Goal: Transaction & Acquisition: Purchase product/service

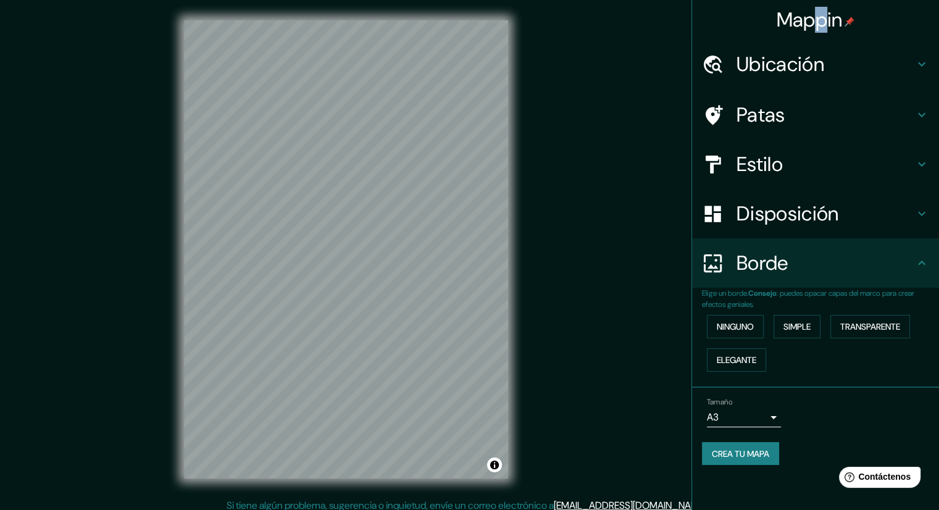
click at [819, 23] on font "Mappin" at bounding box center [809, 20] width 66 height 26
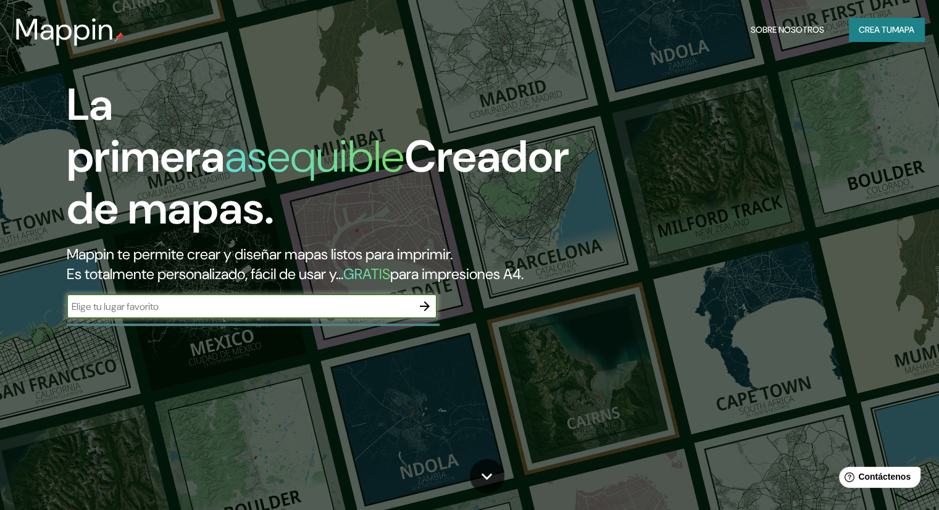
click at [866, 36] on font "Crea tu" at bounding box center [874, 30] width 33 height 16
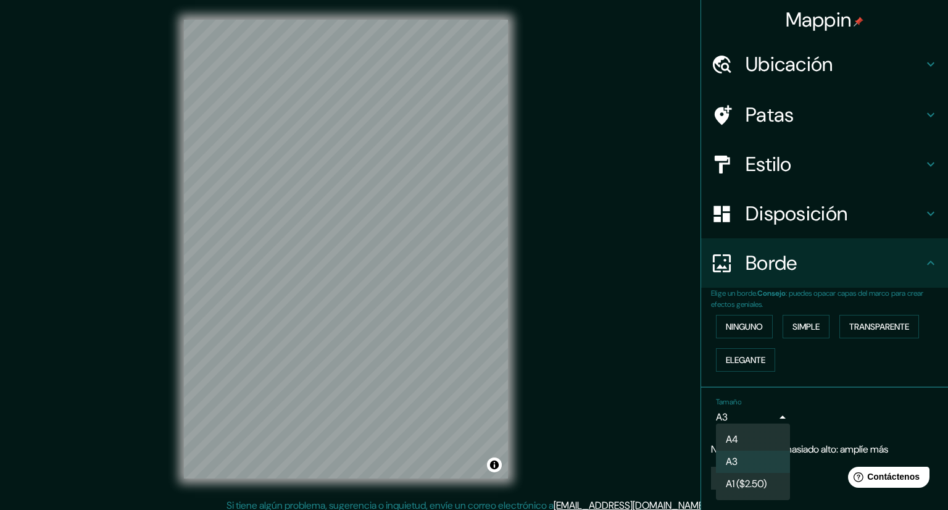
click at [743, 415] on body "Mappin Ubicación Patas Estilo Disposición Borde Elige un borde. Consejo : puede…" at bounding box center [474, 255] width 948 height 510
click at [735, 413] on div at bounding box center [474, 255] width 948 height 510
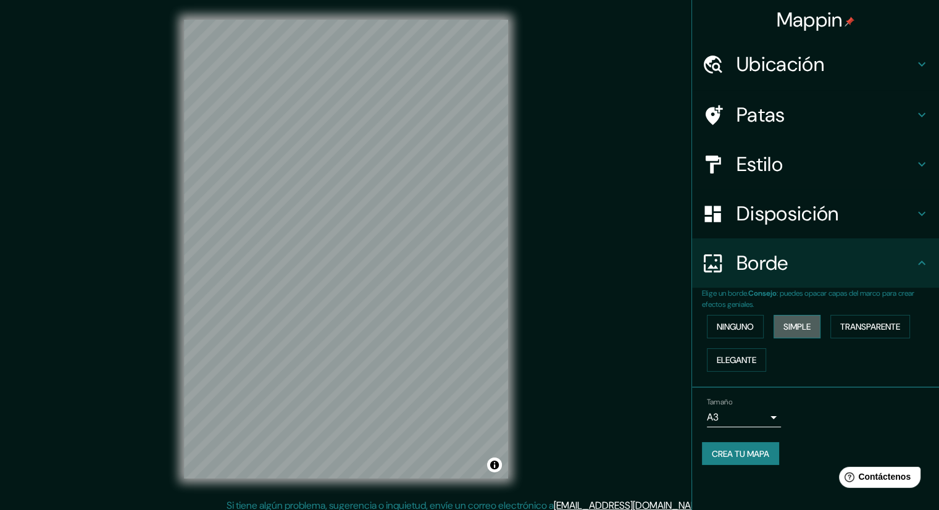
click at [790, 325] on font "Simple" at bounding box center [796, 326] width 27 height 11
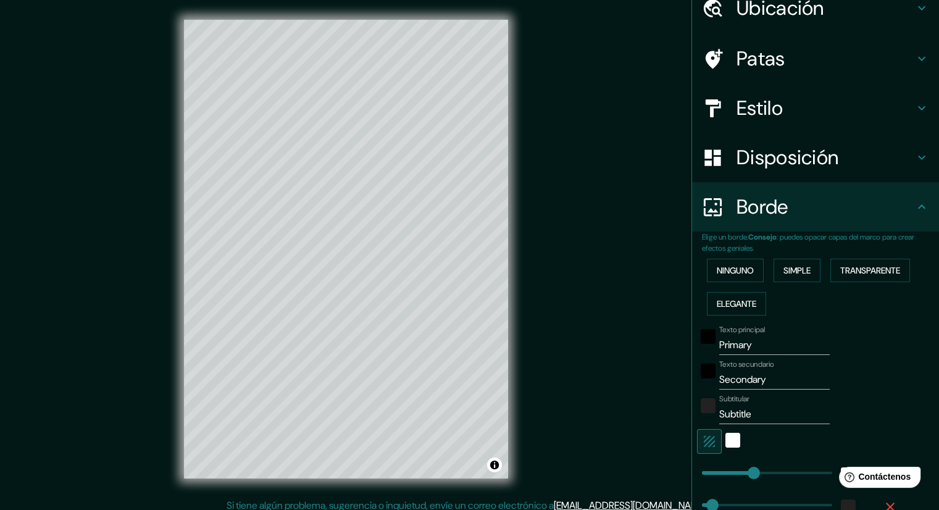
scroll to position [62, 0]
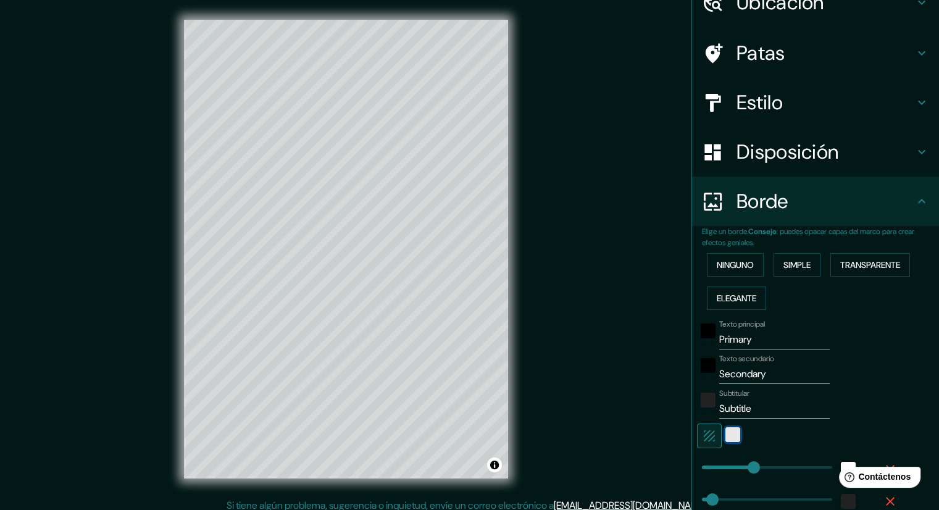
click at [725, 437] on div "blanco" at bounding box center [732, 434] width 15 height 15
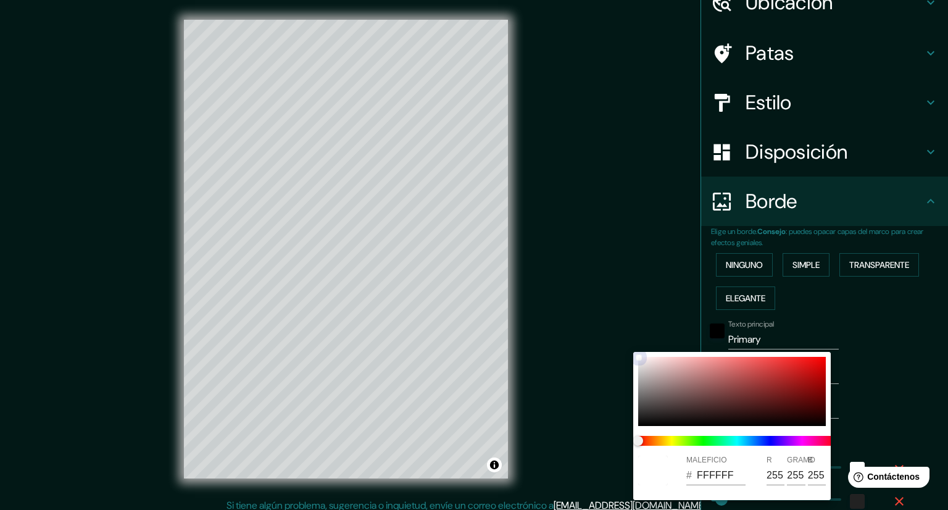
click at [721, 384] on div at bounding box center [732, 391] width 188 height 69
type input "985555"
type input "152"
type input "85"
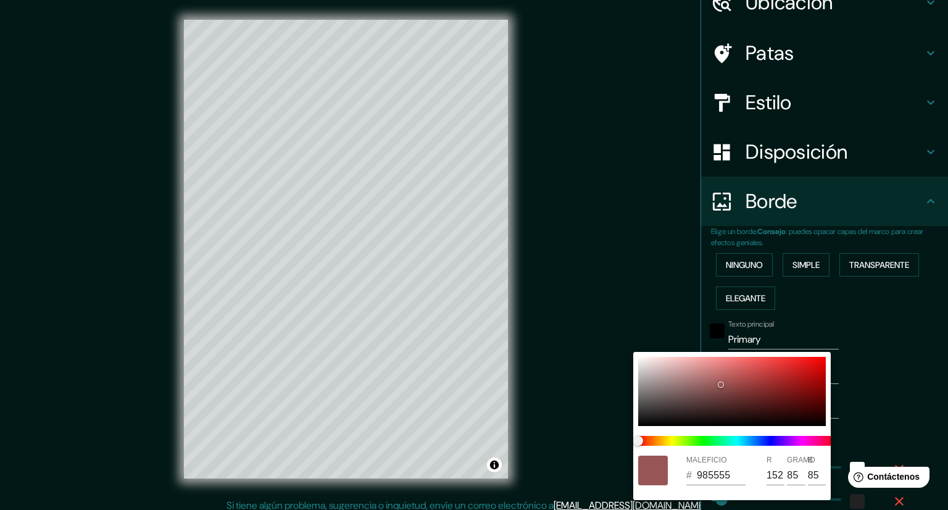
click at [938, 380] on div at bounding box center [474, 255] width 948 height 510
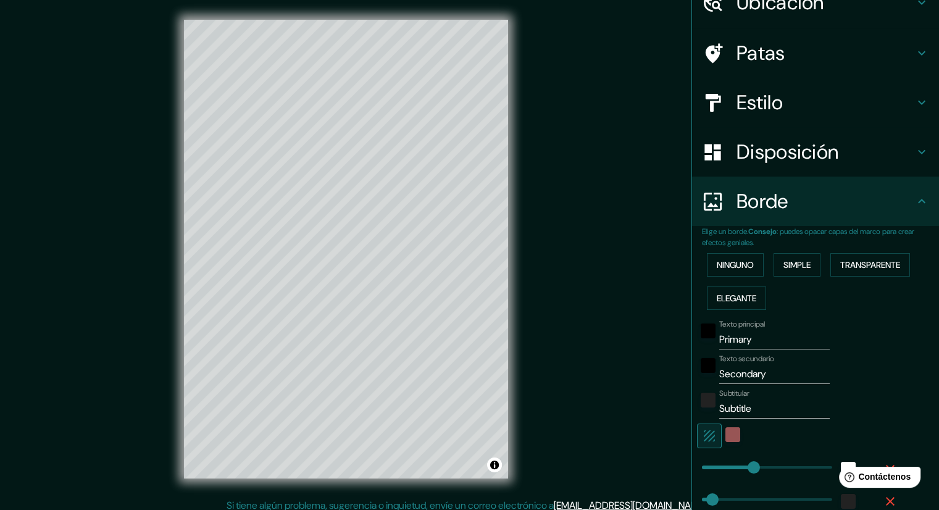
click at [702, 436] on icon "button" at bounding box center [709, 435] width 15 height 15
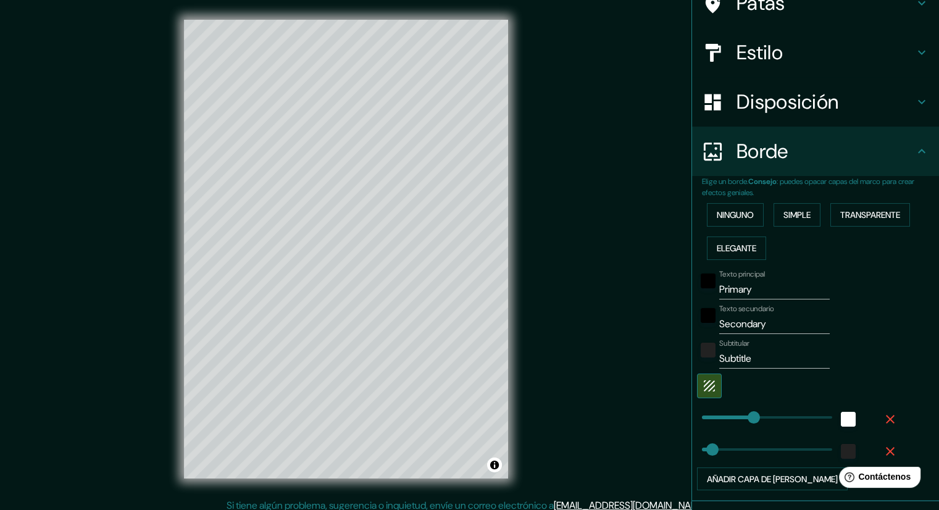
scroll to position [123, 0]
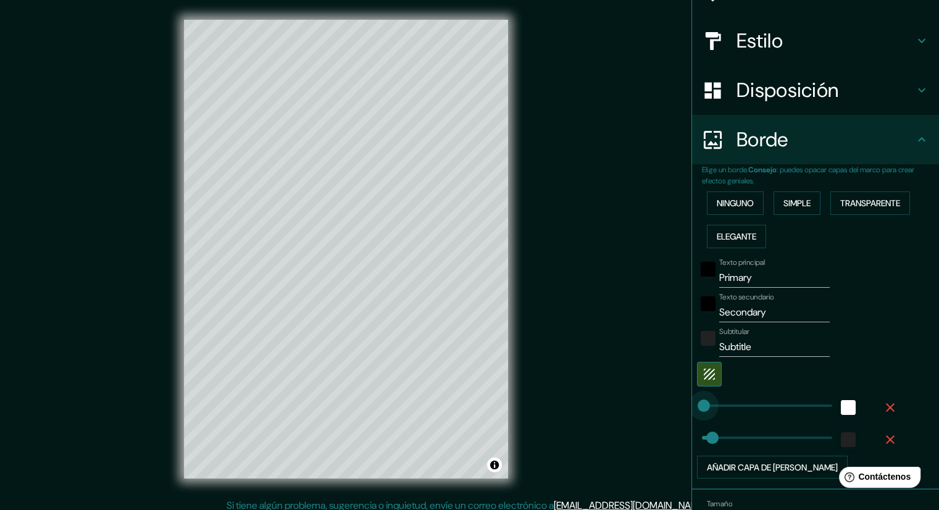
type input "0"
drag, startPoint x: 739, startPoint y: 405, endPoint x: 674, endPoint y: 412, distance: 65.1
type input "0"
drag, startPoint x: 698, startPoint y: 407, endPoint x: 670, endPoint y: 409, distance: 27.8
click at [670, 409] on div "Mappin Ubicación Patas Estilo Disposición Borde Elige un borde. Consejo : puede…" at bounding box center [469, 259] width 939 height 518
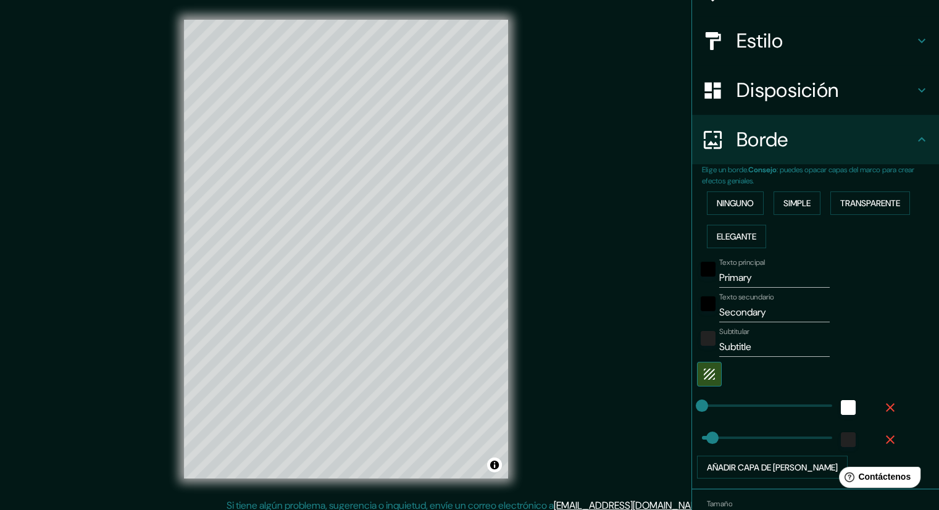
click at [886, 410] on icon "button" at bounding box center [889, 407] width 15 height 15
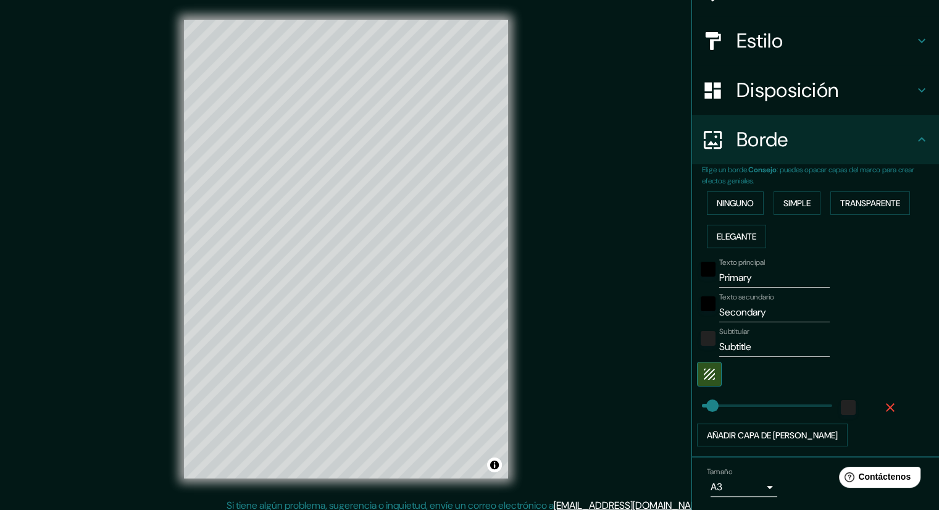
click at [886, 410] on icon "button" at bounding box center [889, 407] width 15 height 15
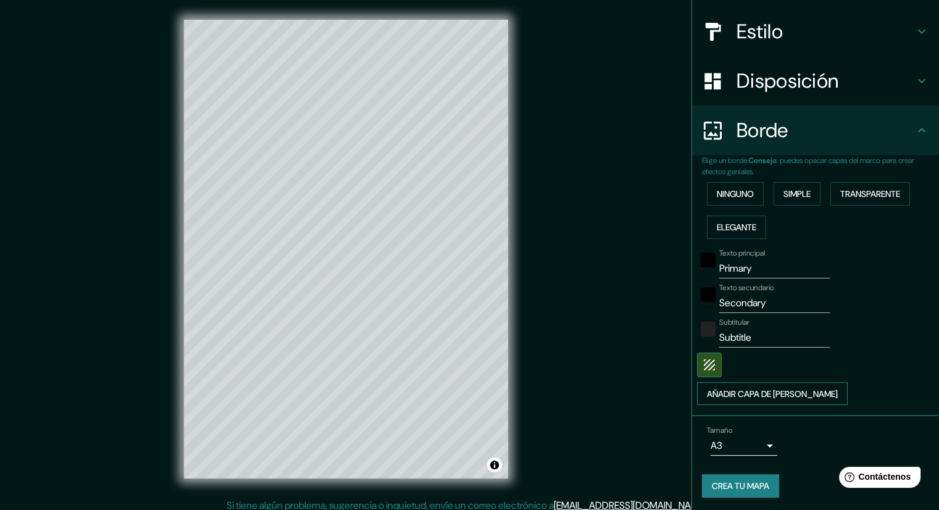
scroll to position [133, 0]
click at [743, 391] on font "Añadir capa de [PERSON_NAME]" at bounding box center [772, 393] width 131 height 11
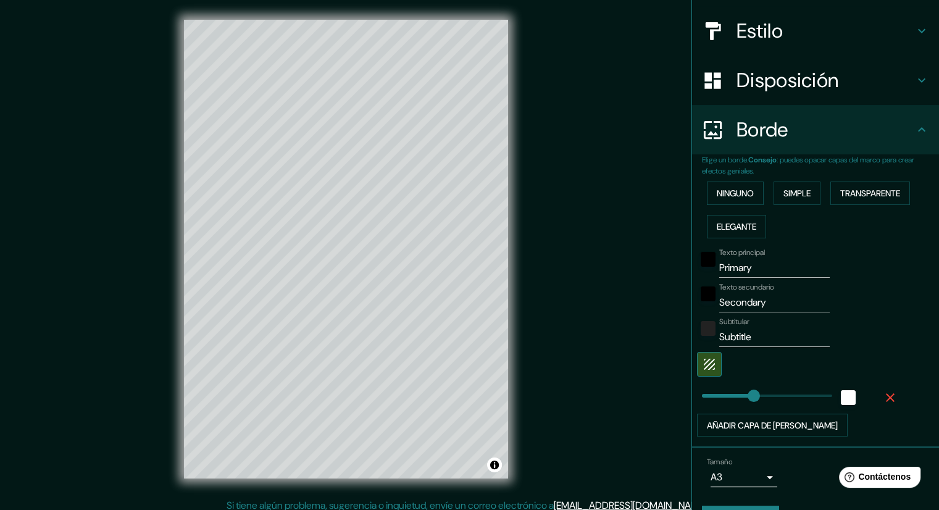
type input "0"
drag, startPoint x: 743, startPoint y: 391, endPoint x: 662, endPoint y: 394, distance: 80.9
click at [882, 394] on icon "button" at bounding box center [889, 397] width 15 height 15
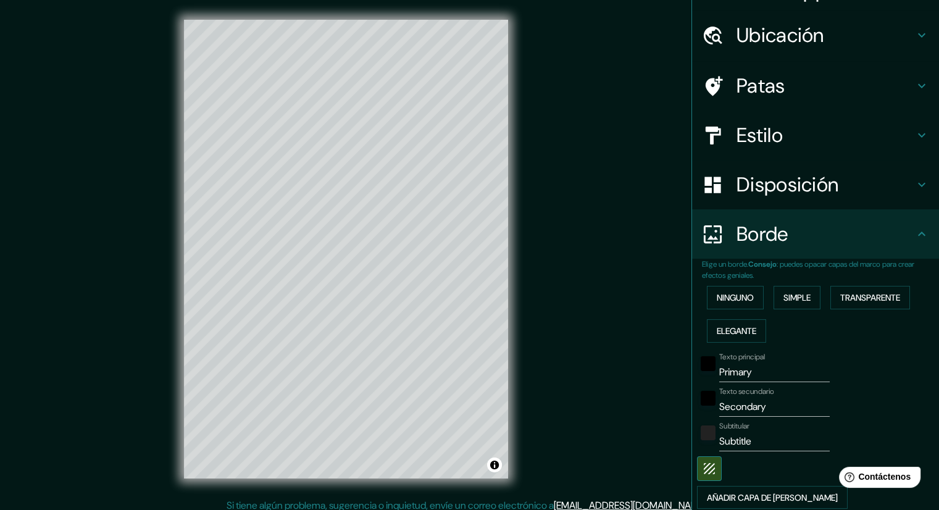
scroll to position [10, 0]
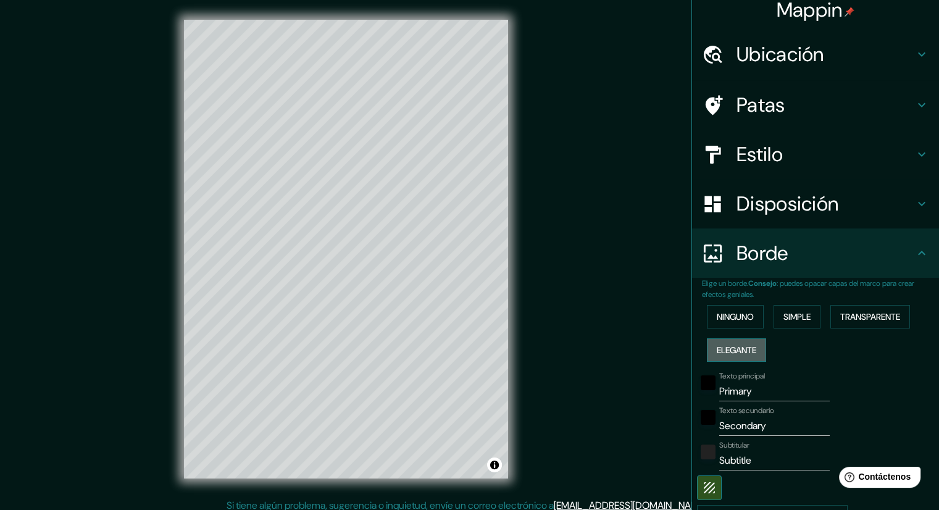
click at [718, 347] on font "Elegante" at bounding box center [735, 349] width 39 height 11
click at [718, 317] on font "Ninguno" at bounding box center [734, 316] width 37 height 11
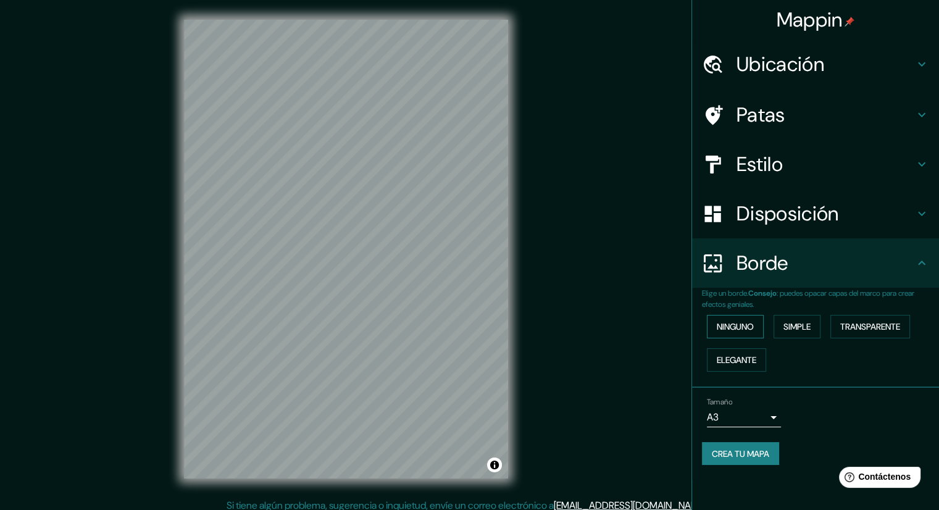
scroll to position [0, 0]
click at [808, 212] on font "Disposición" at bounding box center [787, 214] width 102 height 26
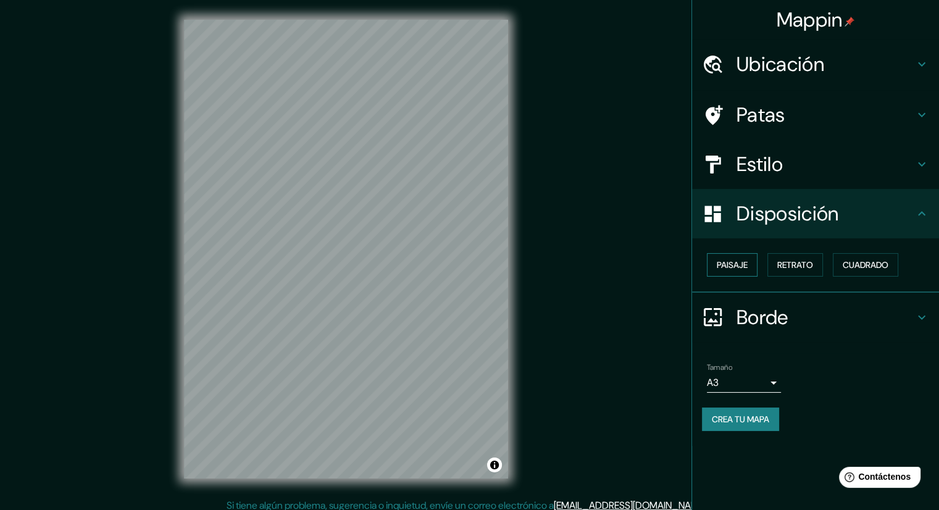
click at [739, 264] on font "Paisaje" at bounding box center [731, 264] width 31 height 11
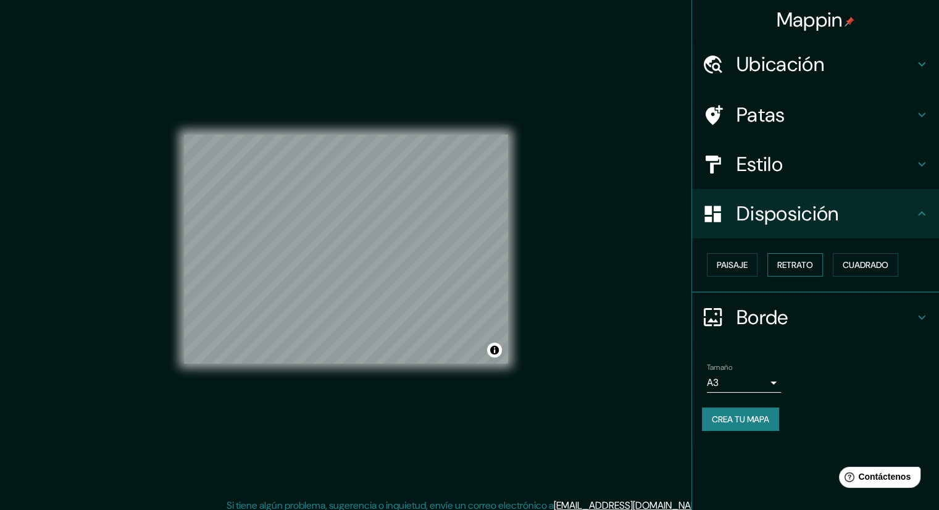
click at [789, 270] on font "Retrato" at bounding box center [795, 265] width 36 height 16
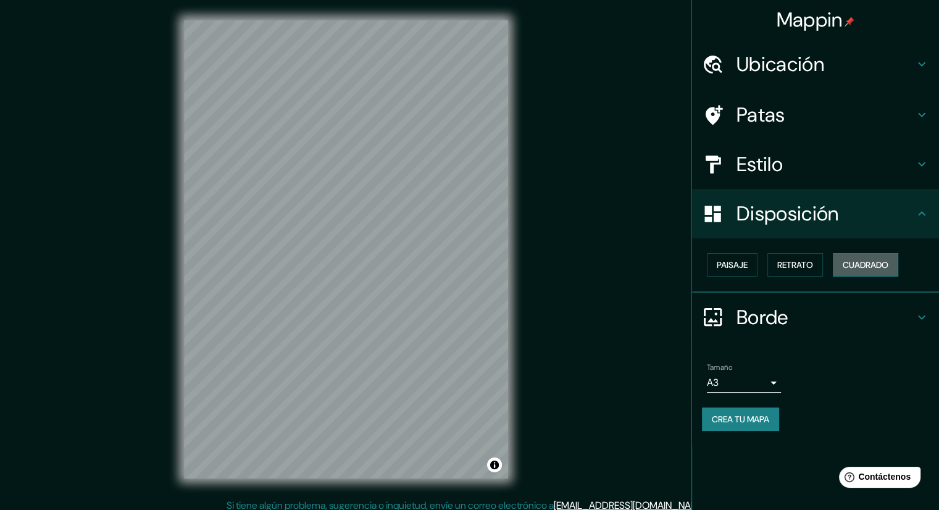
click at [853, 267] on font "Cuadrado" at bounding box center [865, 264] width 46 height 11
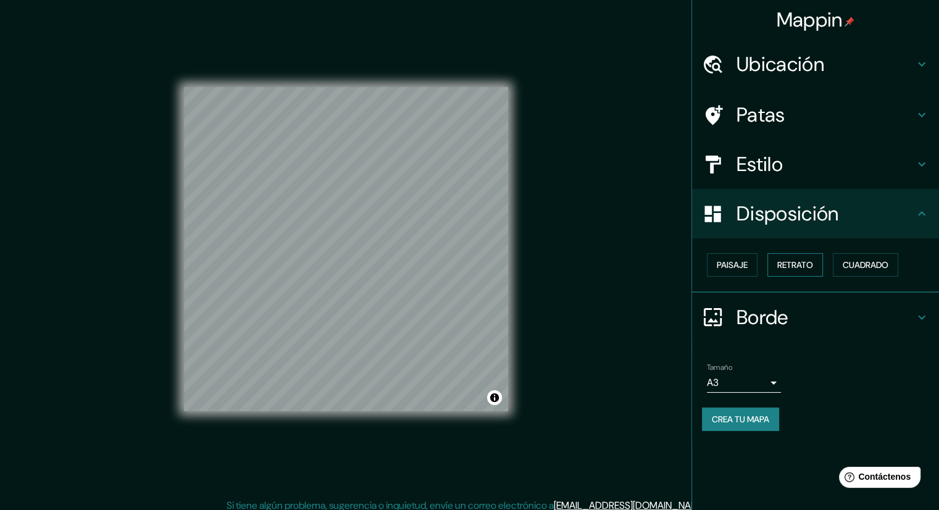
click at [786, 265] on font "Retrato" at bounding box center [795, 264] width 36 height 11
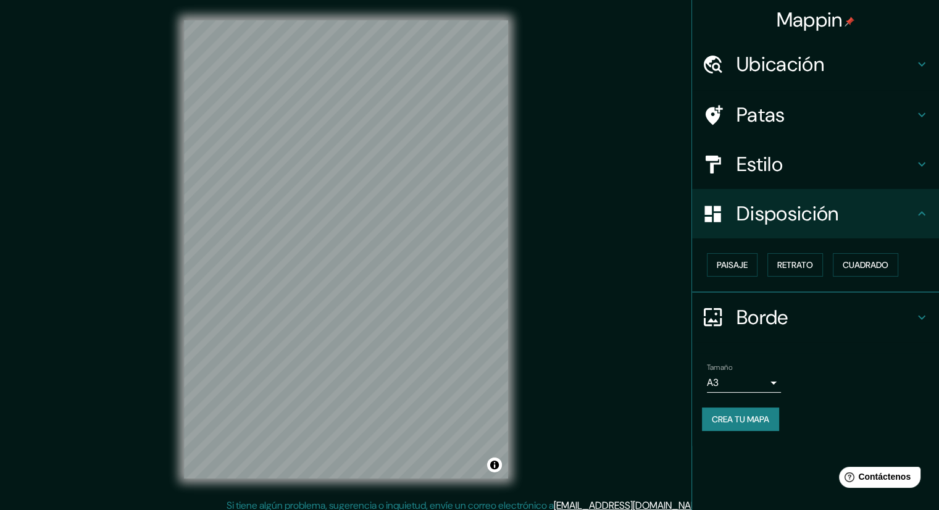
click at [787, 162] on h4 "Estilo" at bounding box center [825, 164] width 178 height 25
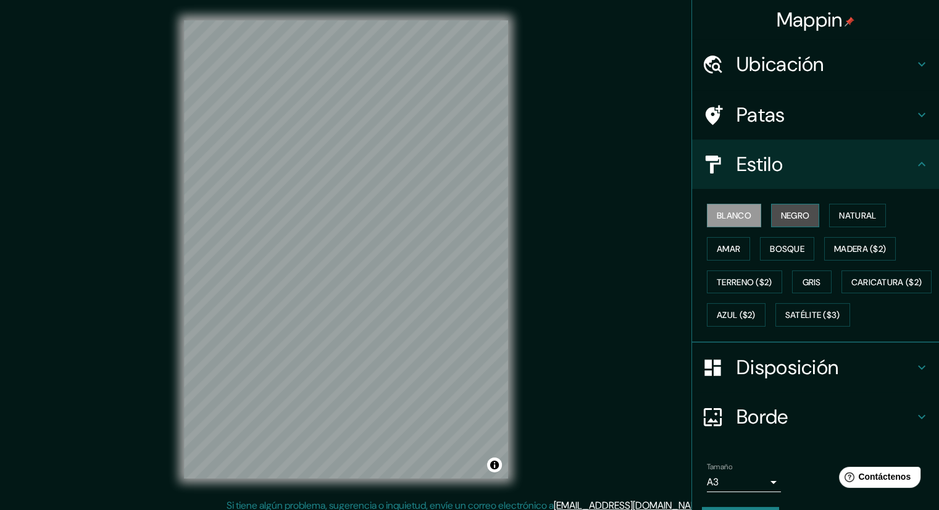
click at [781, 210] on font "Negro" at bounding box center [795, 215] width 29 height 11
click at [842, 217] on font "Natural" at bounding box center [857, 215] width 37 height 11
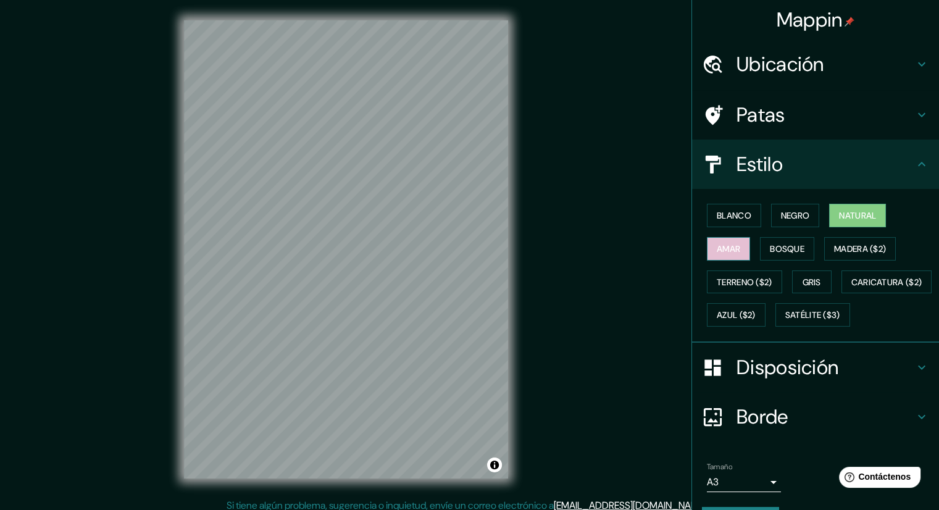
click at [716, 255] on button "Amar" at bounding box center [728, 248] width 43 height 23
click at [785, 250] on font "Bosque" at bounding box center [787, 248] width 35 height 11
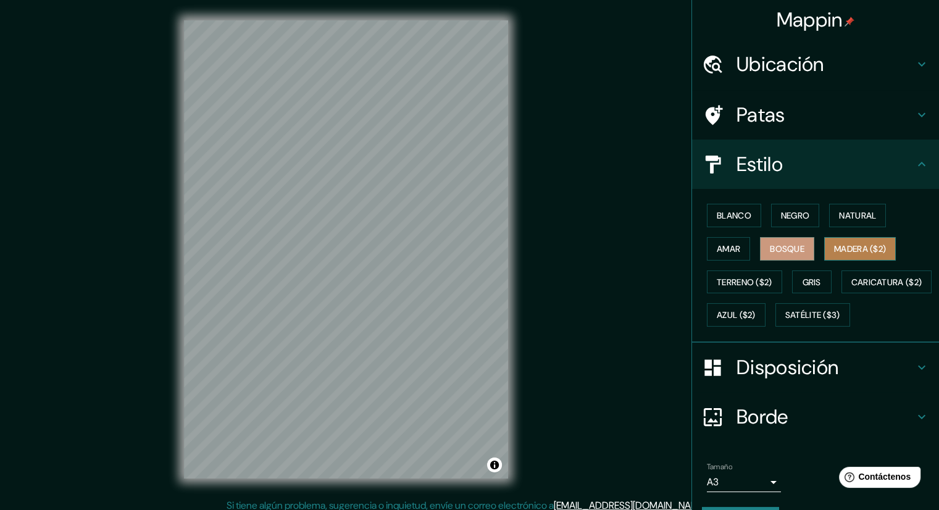
click at [858, 247] on font "Madera ($2)" at bounding box center [860, 248] width 52 height 11
click at [737, 286] on font "Terreno ($2)" at bounding box center [744, 282] width 56 height 16
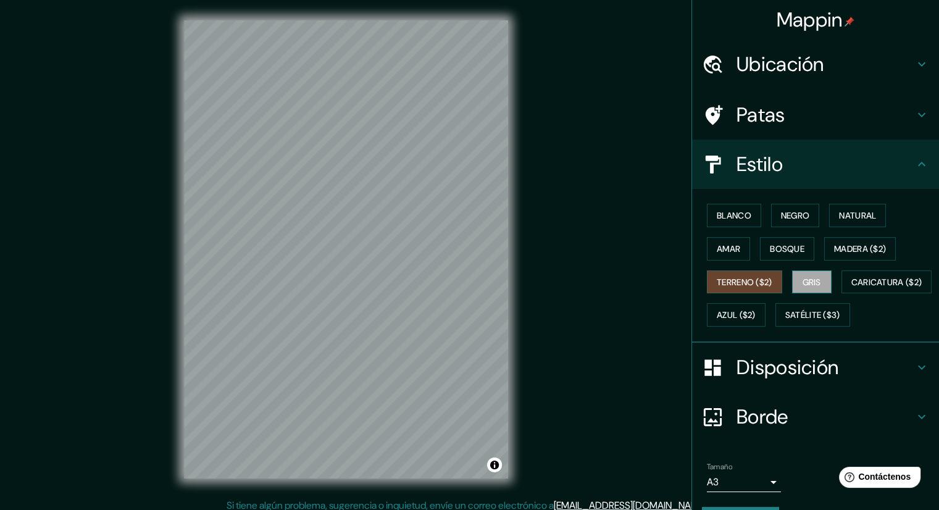
click at [810, 277] on font "Gris" at bounding box center [811, 281] width 19 height 11
click at [851, 288] on font "Caricatura ($2)" at bounding box center [886, 281] width 71 height 11
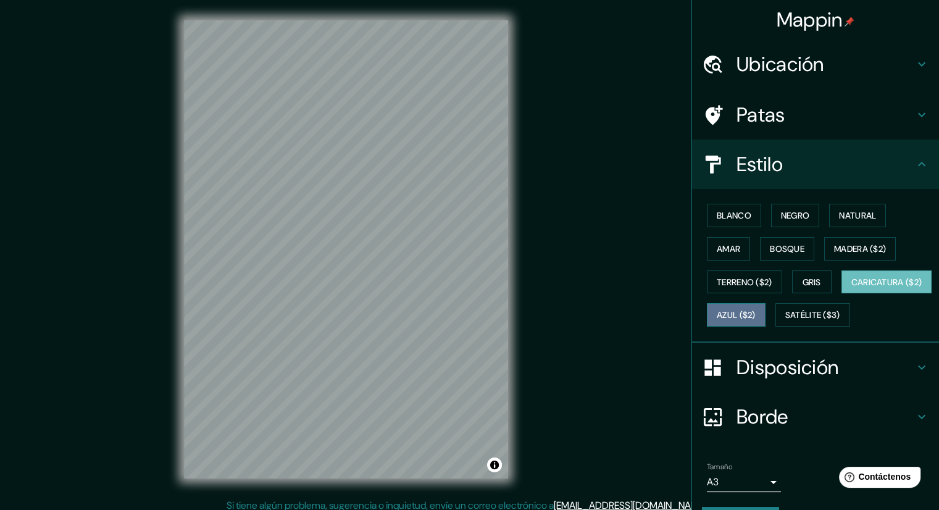
click at [755, 316] on font "Azul ($2)" at bounding box center [735, 315] width 39 height 11
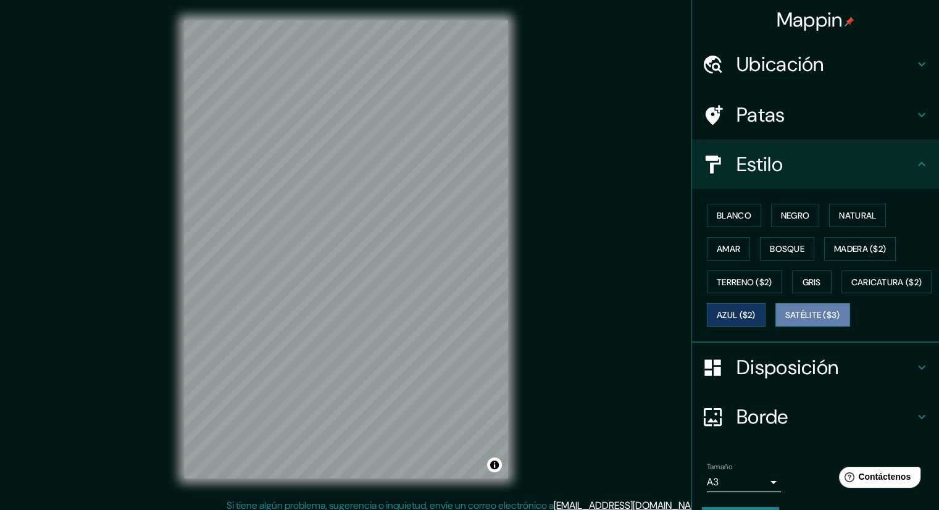
click at [785, 321] on font "Satélite ($3)" at bounding box center [812, 315] width 55 height 11
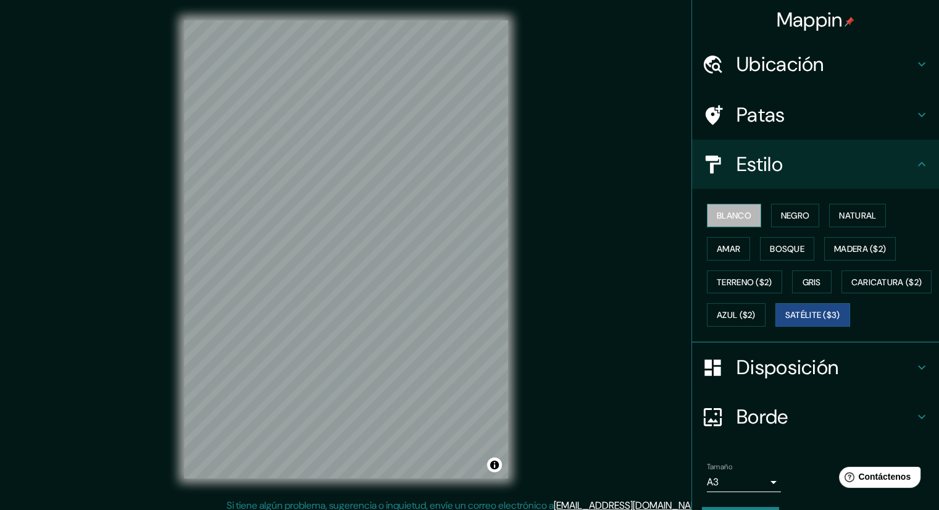
click at [729, 213] on font "Blanco" at bounding box center [733, 215] width 35 height 11
click at [785, 321] on font "Satélite ($3)" at bounding box center [812, 315] width 55 height 11
click at [721, 210] on font "Blanco" at bounding box center [733, 215] width 35 height 11
click at [170, 102] on div "© Mapbox © OpenStreetMap Improve this map" at bounding box center [345, 249] width 363 height 498
click at [515, 339] on div "© Mapbox © OpenStreetMap Improve this map" at bounding box center [345, 249] width 363 height 498
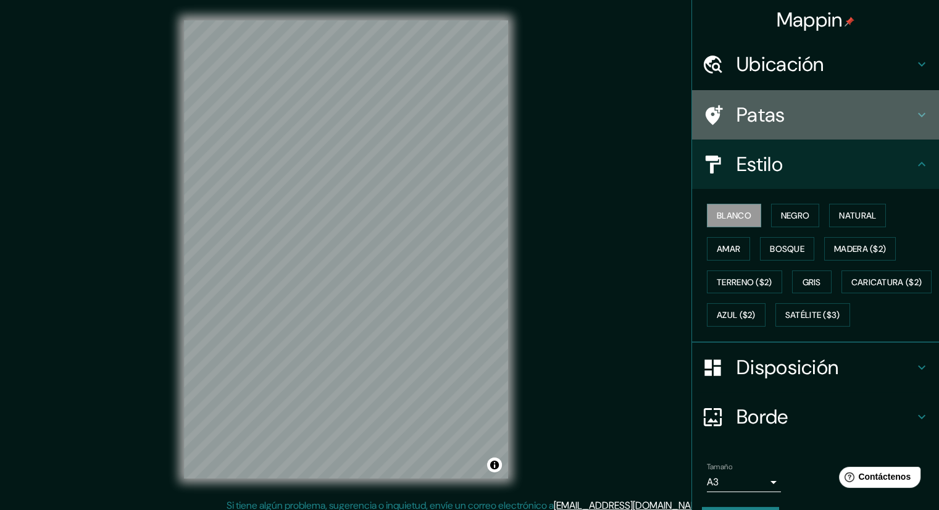
click at [761, 124] on font "Patas" at bounding box center [760, 115] width 49 height 26
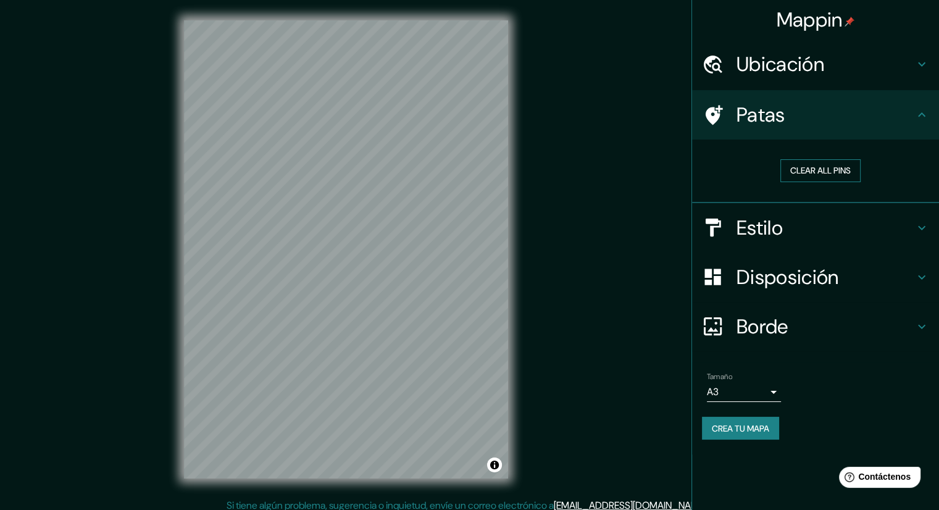
click at [822, 173] on button "Clear all pins" at bounding box center [820, 170] width 80 height 23
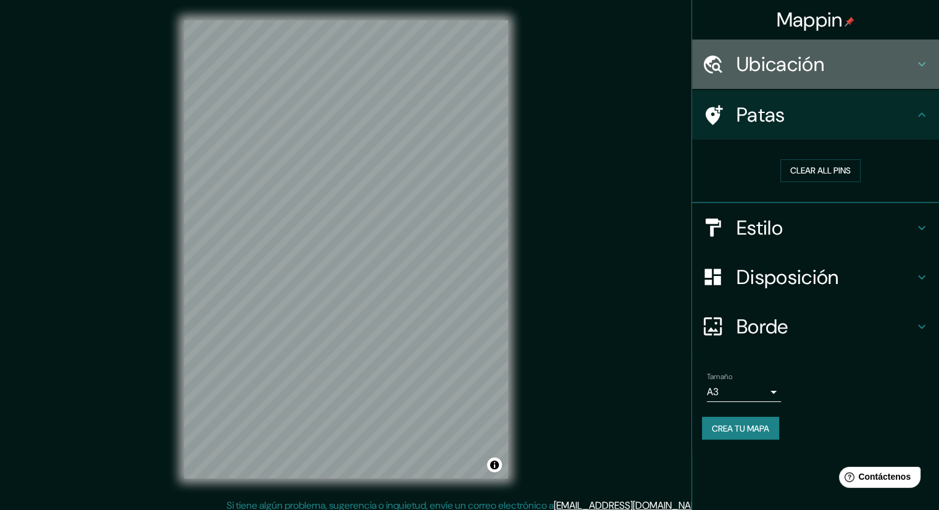
click at [755, 64] on font "Ubicación" at bounding box center [780, 64] width 88 height 26
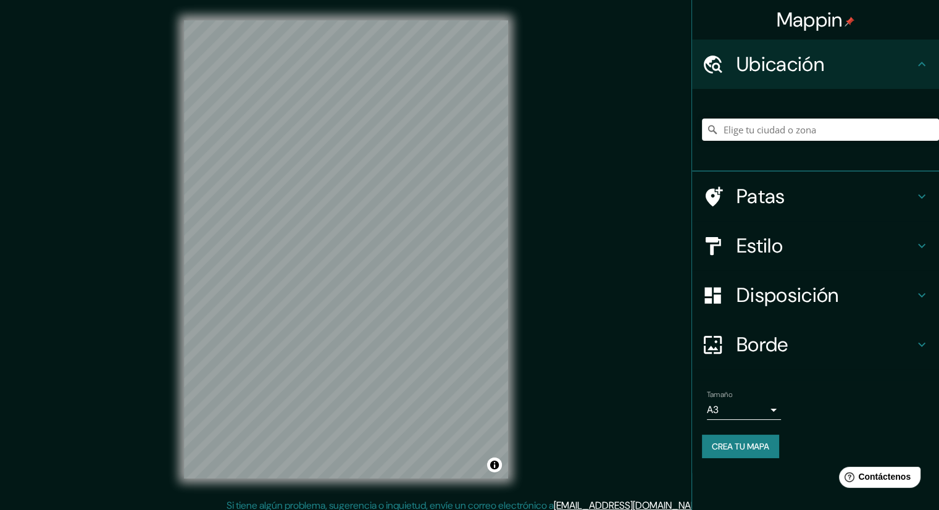
click at [755, 64] on font "Ubicación" at bounding box center [780, 64] width 88 height 26
click at [737, 450] on font "Crea tu mapa" at bounding box center [739, 446] width 57 height 11
click at [730, 447] on div "Crea tu mapa" at bounding box center [815, 445] width 227 height 23
click at [809, 27] on font "Mappin" at bounding box center [809, 20] width 66 height 26
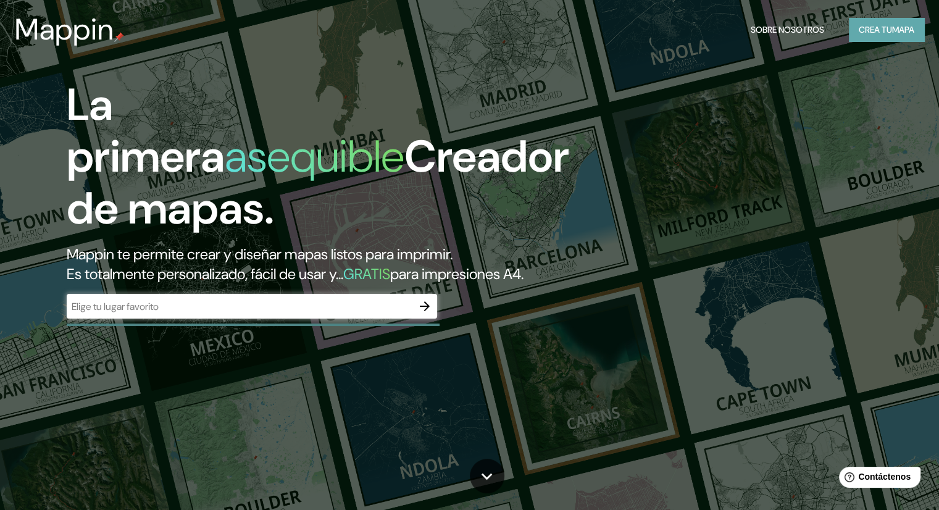
click at [892, 34] on font "mapa" at bounding box center [903, 29] width 22 height 11
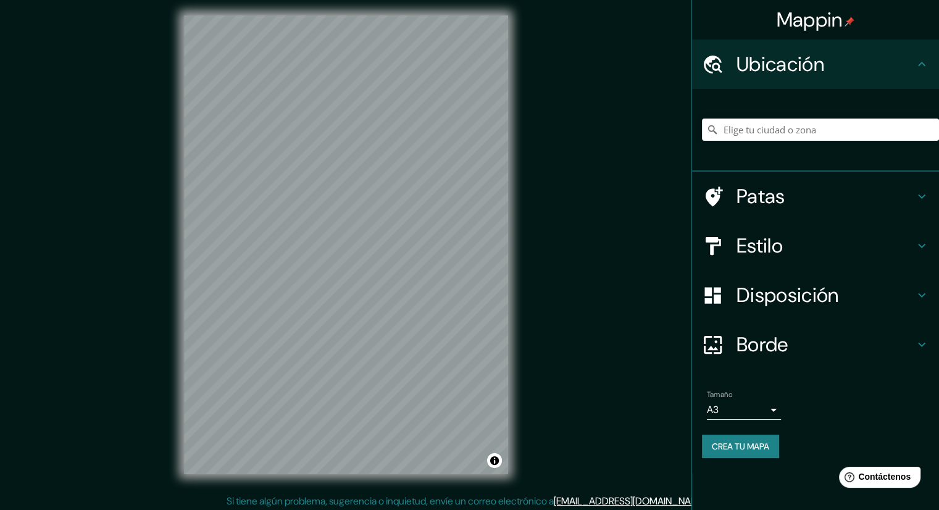
scroll to position [8, 0]
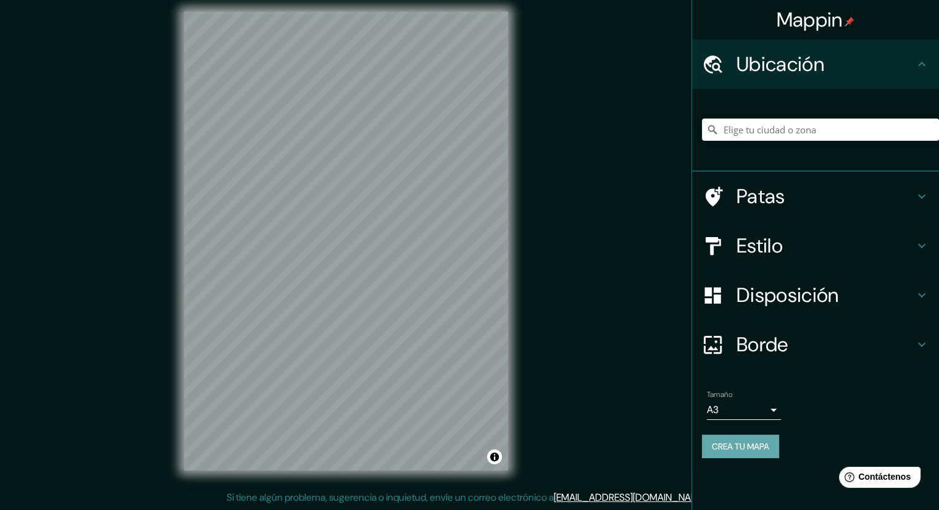
click at [738, 445] on font "Crea tu mapa" at bounding box center [739, 446] width 57 height 11
click at [210, 497] on div "Mappin Ubicación Patas Estilo Disposición Borde Elige un borde. Consejo : puede…" at bounding box center [469, 251] width 939 height 518
click at [397, 103] on div at bounding box center [394, 106] width 10 height 10
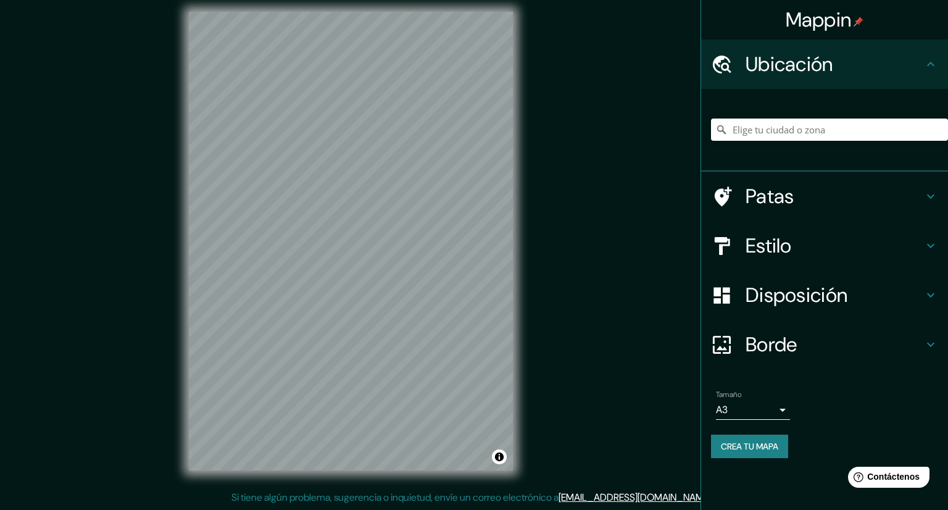
click at [752, 408] on body "Mappin Ubicación Patas Estilo Disposición Borde Elige un borde. Consejo : puede…" at bounding box center [474, 247] width 948 height 510
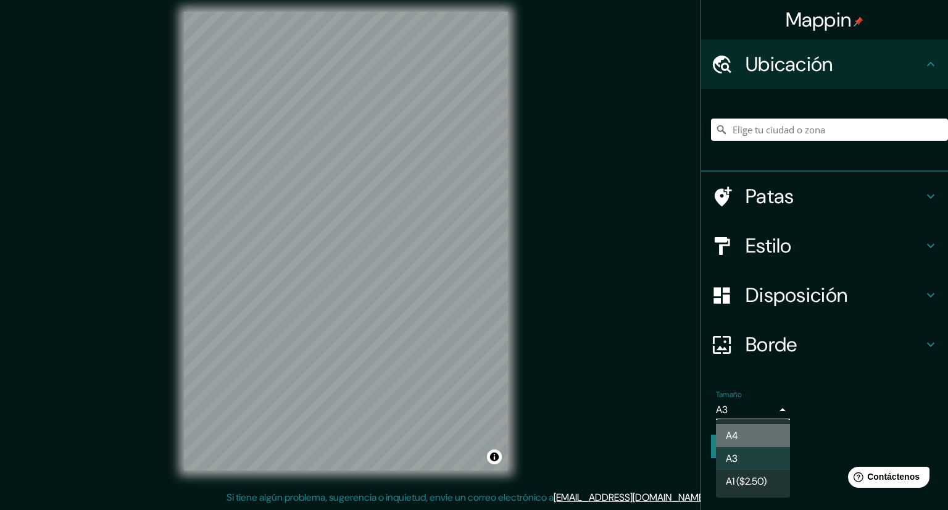
click at [741, 434] on li "A4" at bounding box center [753, 435] width 74 height 23
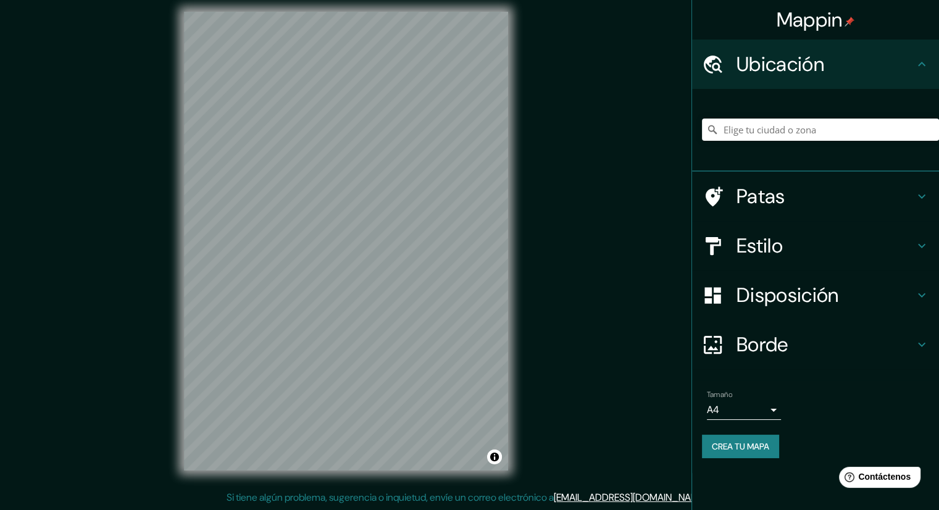
click at [734, 422] on div "Tamaño A4 single" at bounding box center [815, 404] width 227 height 39
click at [738, 442] on font "Crea tu mapa" at bounding box center [739, 446] width 57 height 11
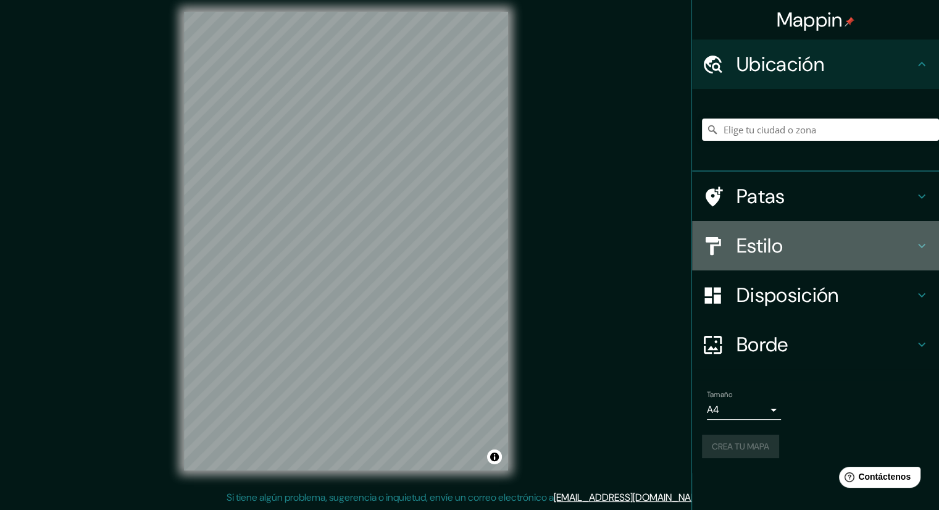
click at [761, 255] on font "Estilo" at bounding box center [759, 246] width 46 height 26
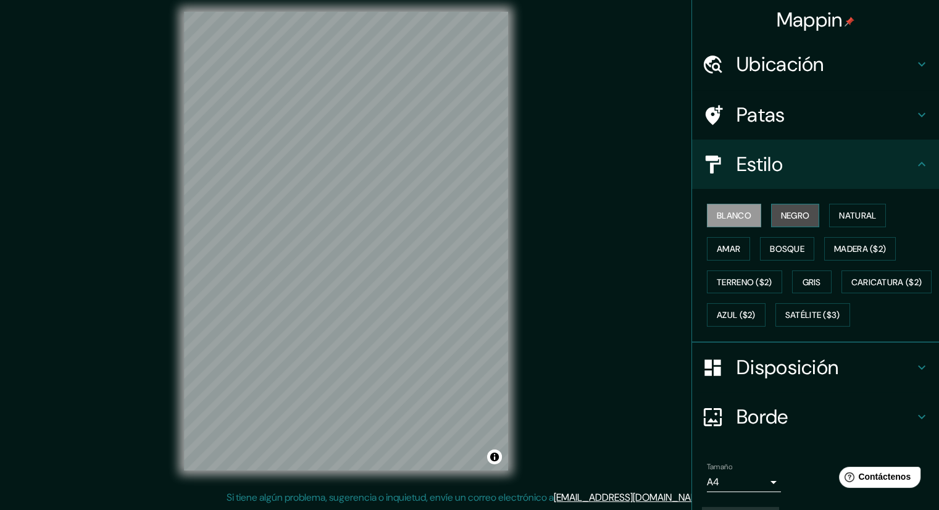
click at [786, 211] on font "Negro" at bounding box center [795, 215] width 29 height 11
click at [718, 212] on font "Blanco" at bounding box center [733, 215] width 35 height 11
click at [792, 218] on font "Negro" at bounding box center [795, 215] width 29 height 11
click at [313, 184] on div at bounding box center [311, 189] width 10 height 10
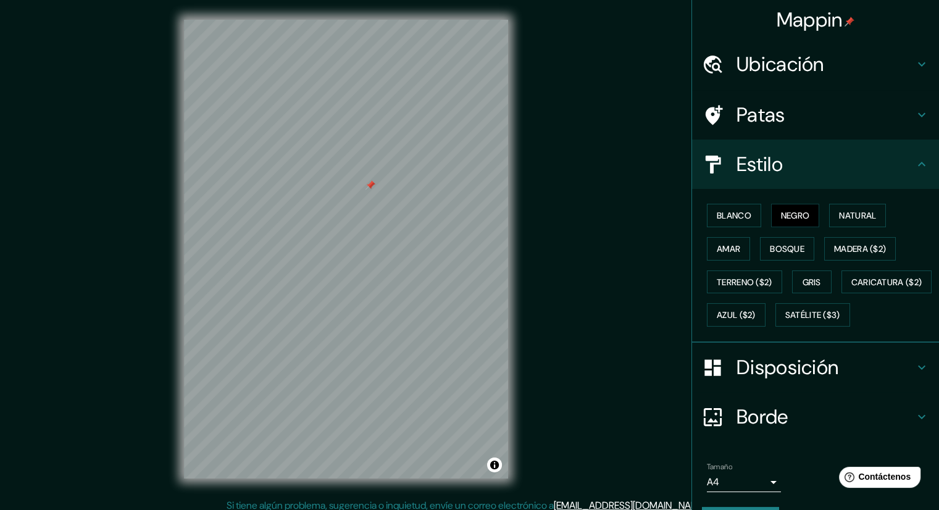
scroll to position [0, 0]
click at [758, 113] on font "Patas" at bounding box center [760, 115] width 49 height 26
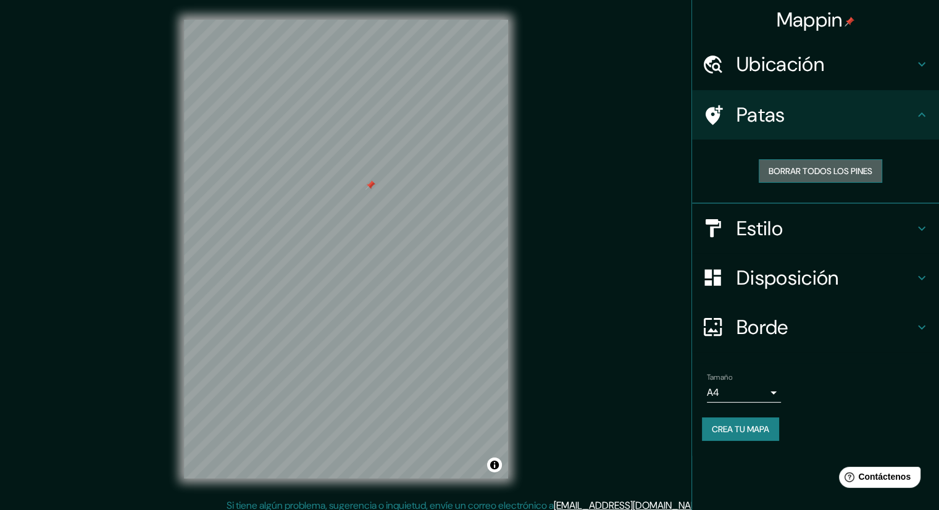
click at [808, 168] on font "Borrar todos los pines" at bounding box center [820, 170] width 104 height 11
click at [786, 46] on div "Ubicación" at bounding box center [815, 63] width 247 height 49
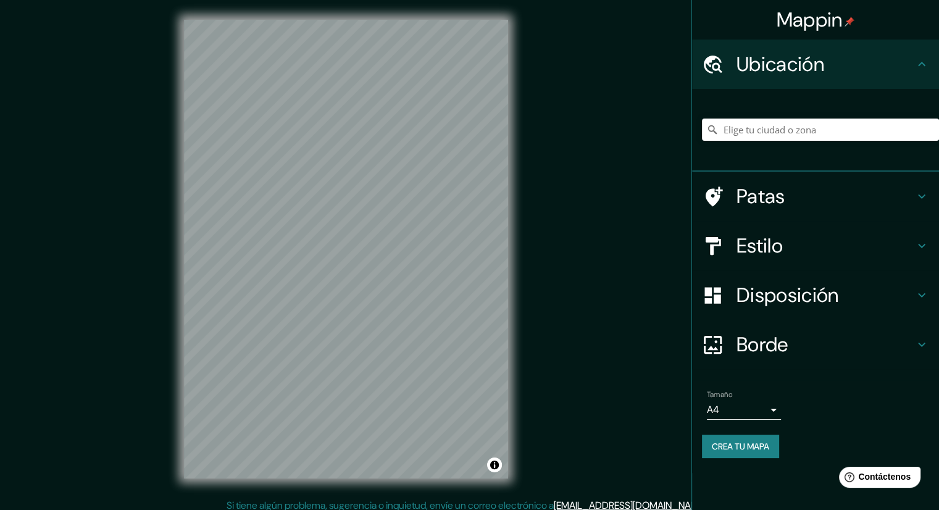
click at [785, 52] on font "Ubicación" at bounding box center [780, 64] width 88 height 26
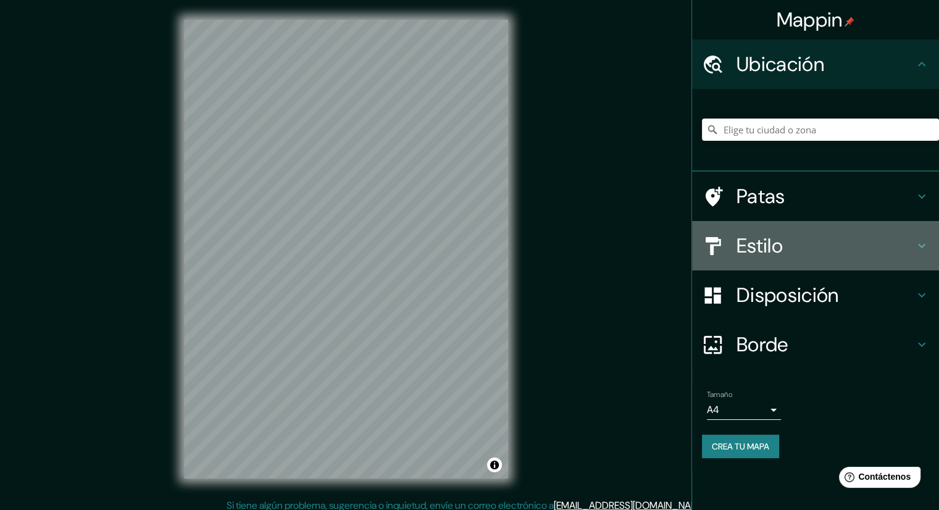
click at [779, 247] on font "Estilo" at bounding box center [759, 246] width 46 height 26
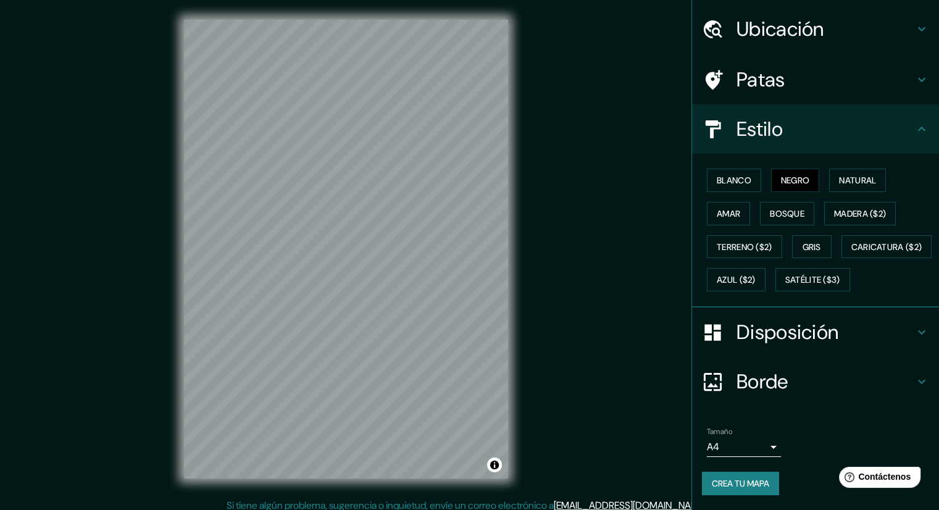
scroll to position [8, 0]
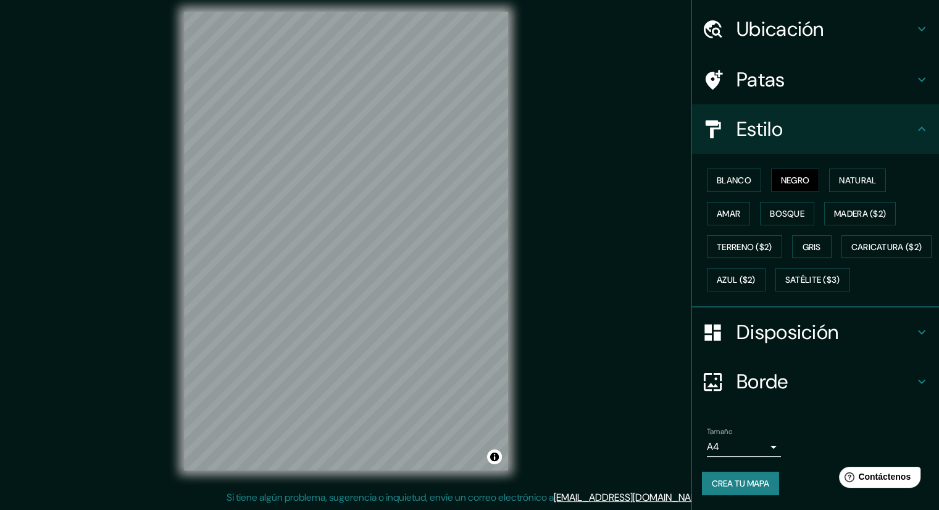
click at [731, 482] on font "Crea tu mapa" at bounding box center [739, 483] width 57 height 11
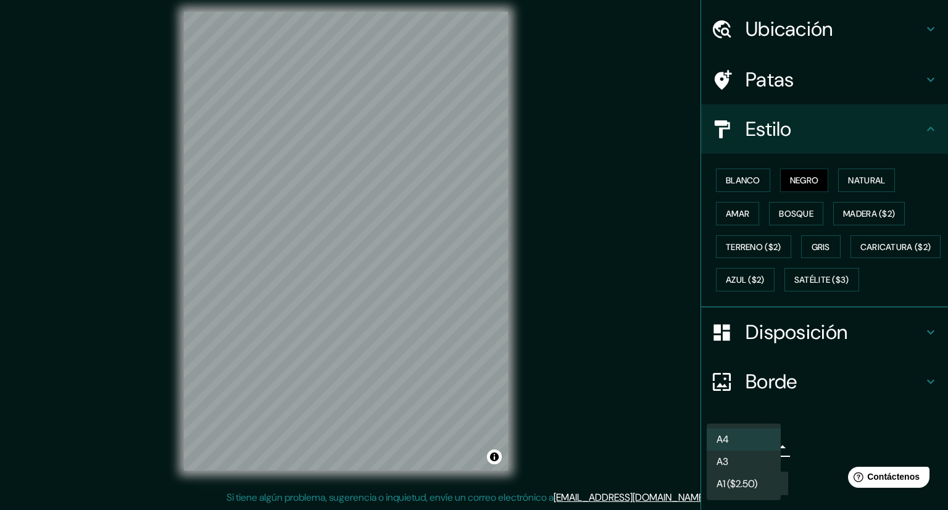
click at [760, 448] on body "Mappin Ubicación Patas Estilo Blanco Negro Natural [PERSON_NAME] ($2) Terreno (…" at bounding box center [474, 247] width 948 height 510
click at [738, 487] on font "A1 ($2.50)" at bounding box center [736, 485] width 41 height 13
type input "a3"
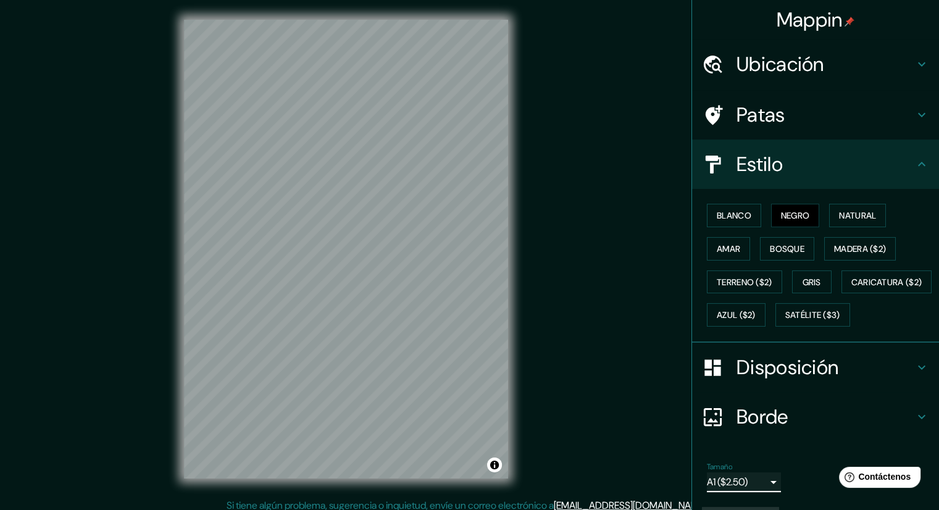
scroll to position [0, 0]
click at [813, 17] on font "Mappin" at bounding box center [809, 20] width 66 height 26
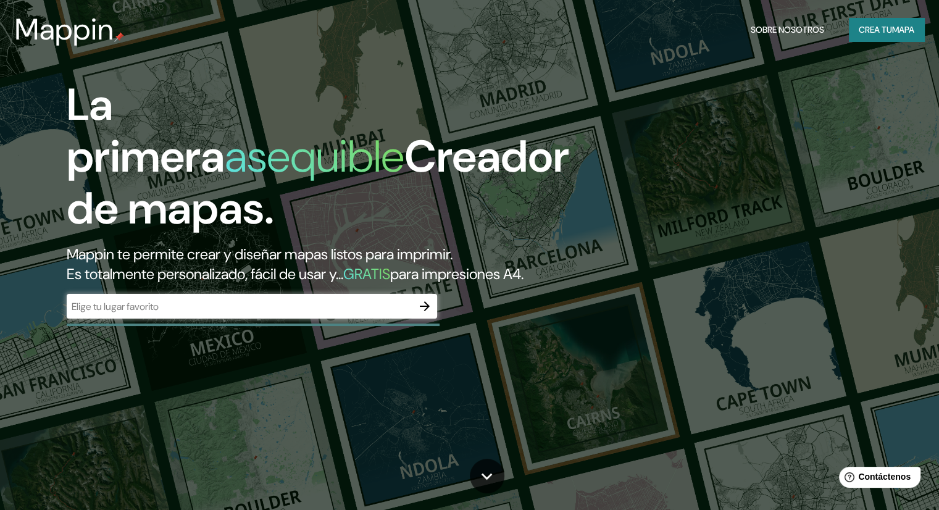
click at [67, 38] on font "Mappin" at bounding box center [64, 29] width 99 height 39
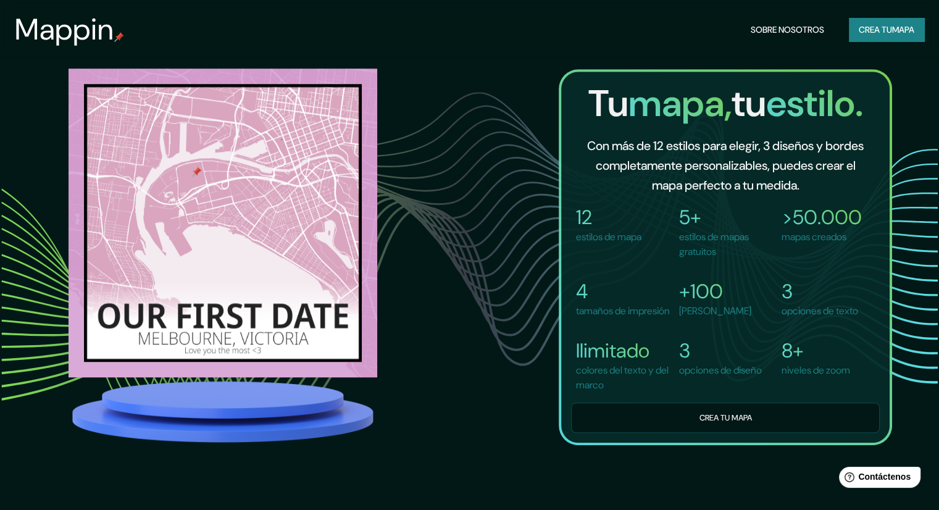
scroll to position [926, 0]
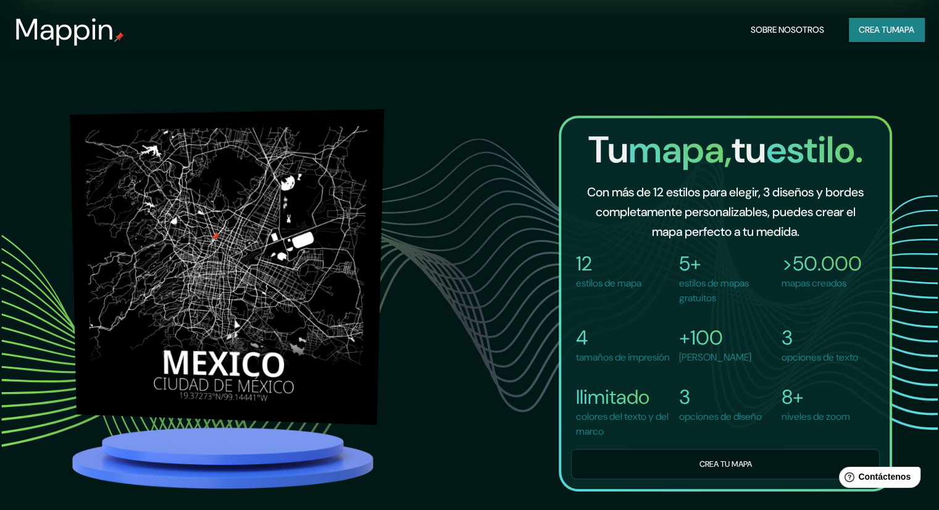
click at [176, 309] on img at bounding box center [227, 266] width 314 height 315
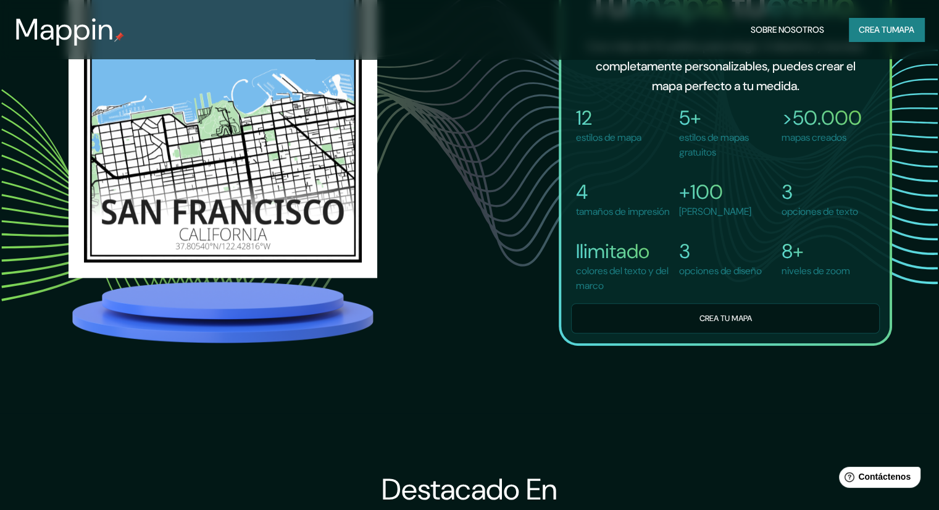
scroll to position [1049, 0]
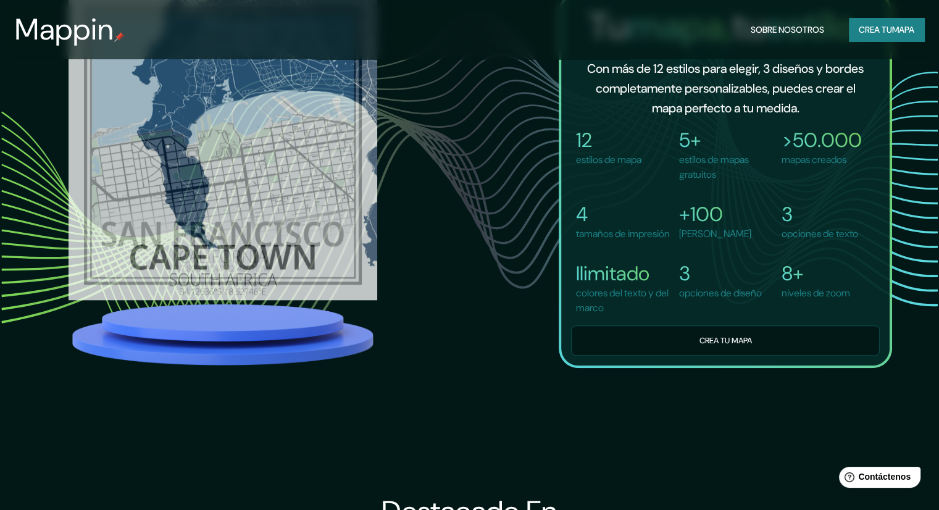
click at [803, 286] on font "8+" at bounding box center [792, 273] width 22 height 26
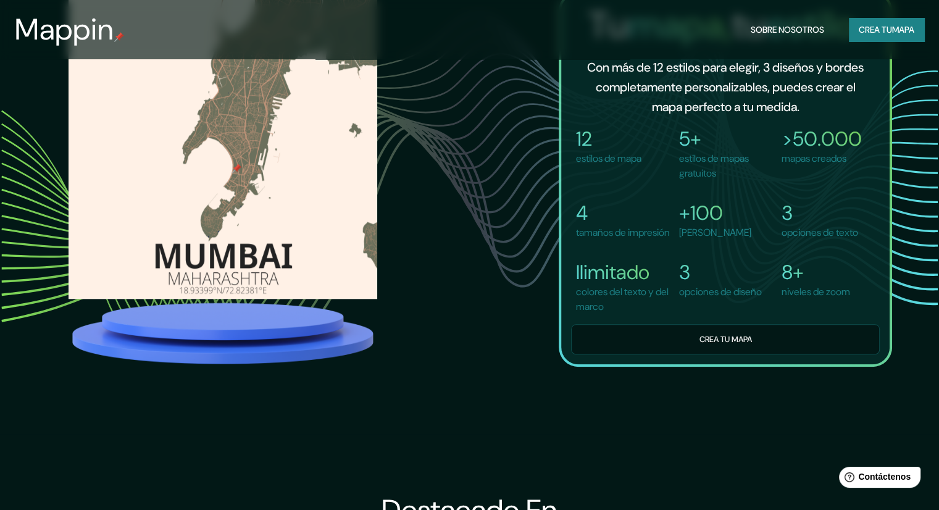
scroll to position [1031, 0]
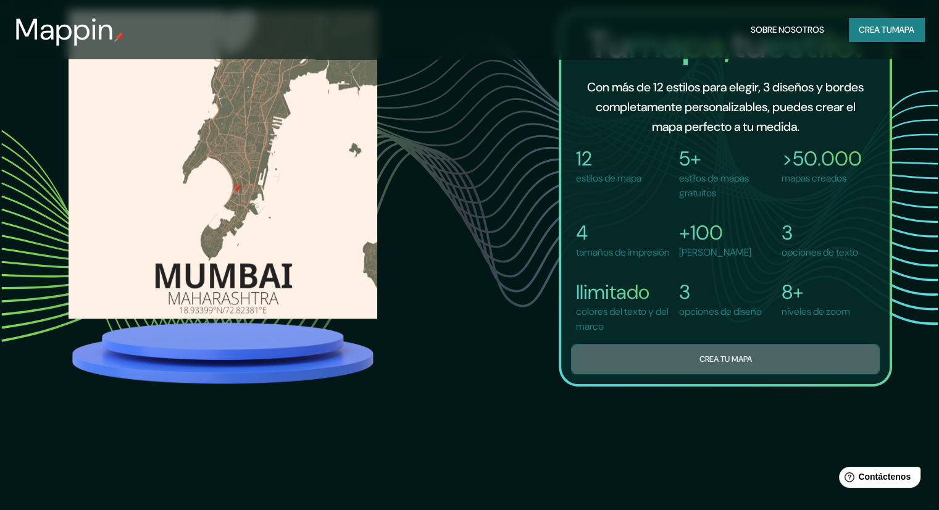
drag, startPoint x: 720, startPoint y: 359, endPoint x: 715, endPoint y: 366, distance: 9.3
click at [715, 366] on button "Crea tu mapa" at bounding box center [725, 359] width 309 height 30
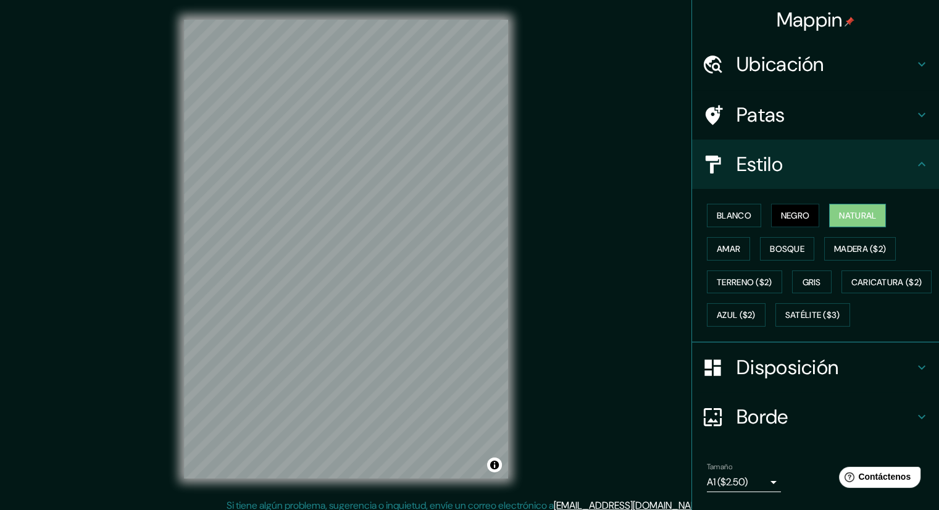
click at [841, 215] on font "Natural" at bounding box center [857, 215] width 37 height 11
click at [720, 213] on font "Blanco" at bounding box center [733, 215] width 35 height 11
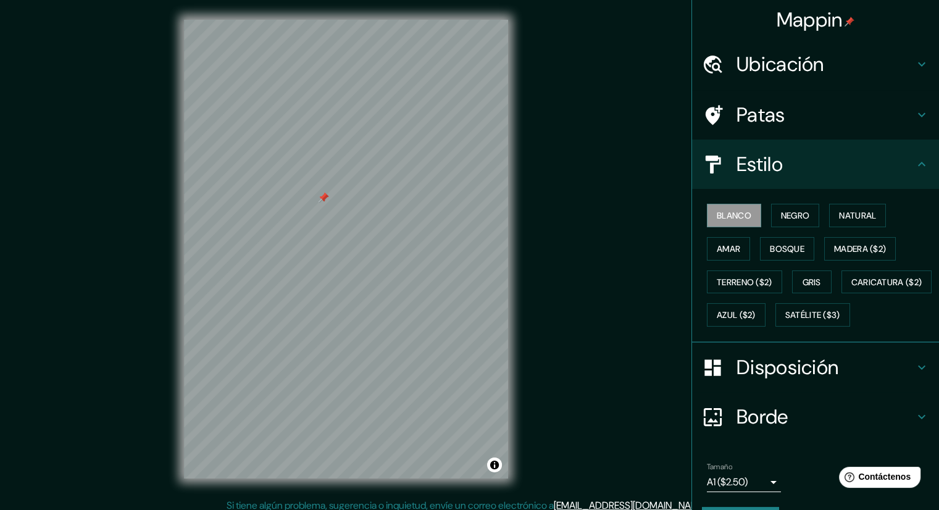
click at [323, 202] on div at bounding box center [323, 198] width 10 height 10
click at [323, 200] on div at bounding box center [323, 198] width 10 height 10
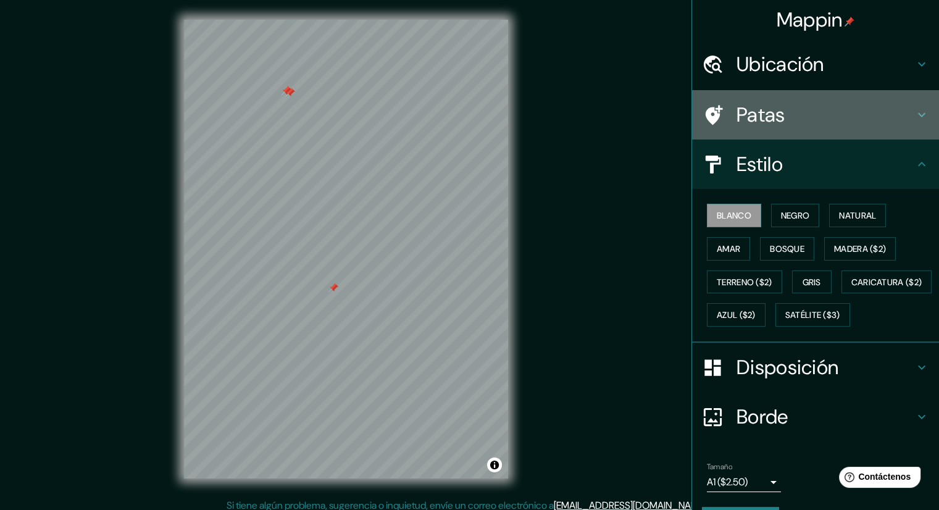
click at [758, 120] on font "Patas" at bounding box center [760, 115] width 49 height 26
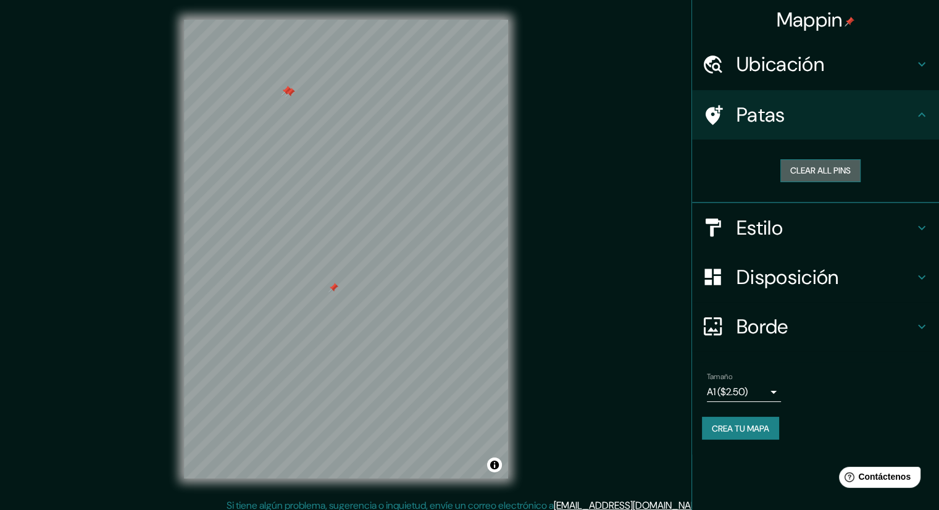
click at [812, 172] on button "Clear all pins" at bounding box center [820, 170] width 80 height 23
click at [747, 429] on font "Crea tu mapa" at bounding box center [739, 428] width 57 height 11
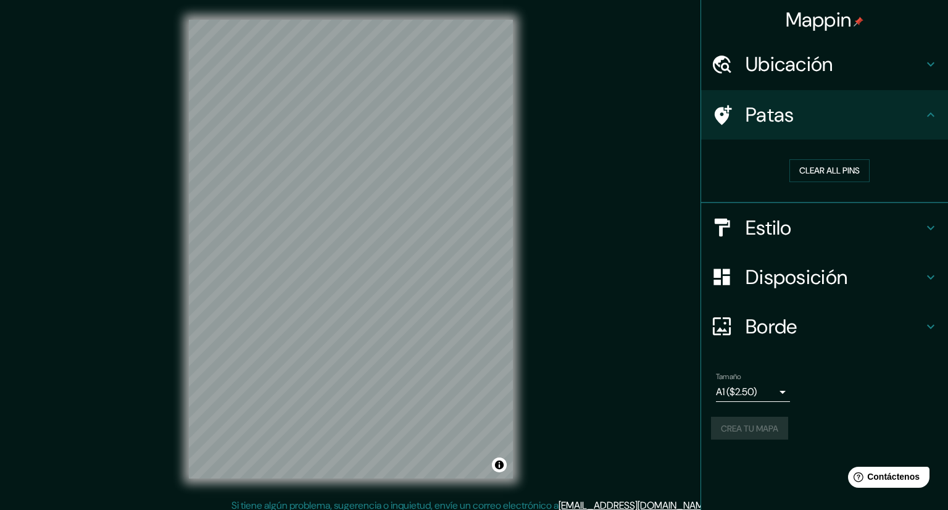
click at [768, 395] on body "Mappin Ubicación Patas Clear all pins Estilo Disposición Borde Elige un borde. …" at bounding box center [474, 255] width 948 height 510
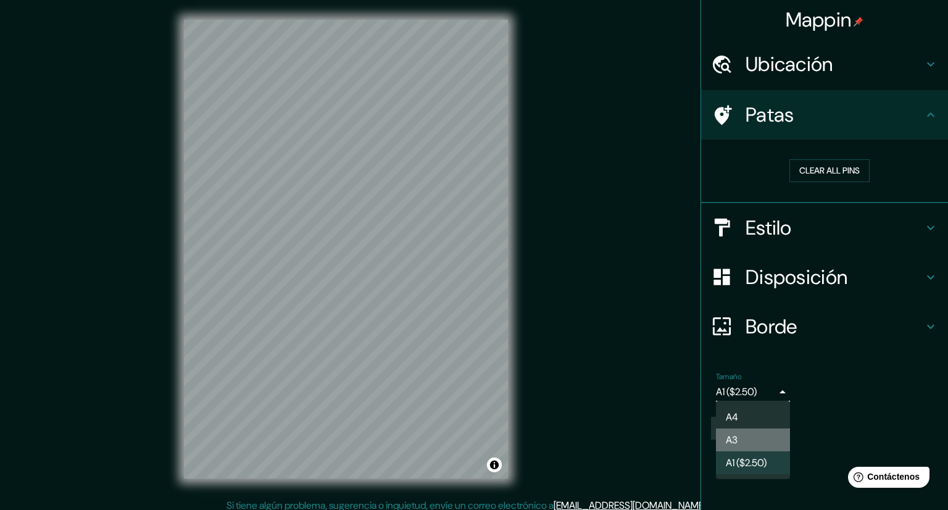
click at [743, 442] on li "A3" at bounding box center [753, 439] width 74 height 23
type input "a4"
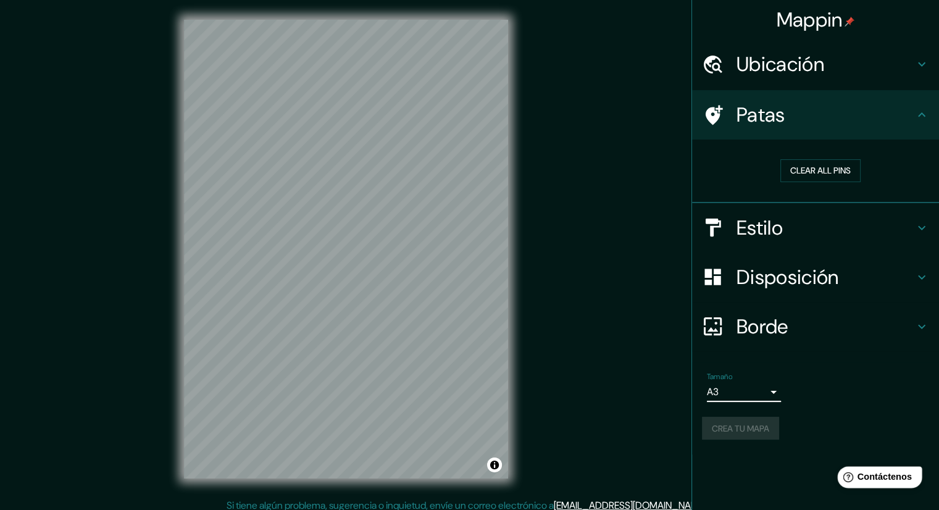
click at [874, 482] on font "Contáctenos" at bounding box center [884, 476] width 54 height 10
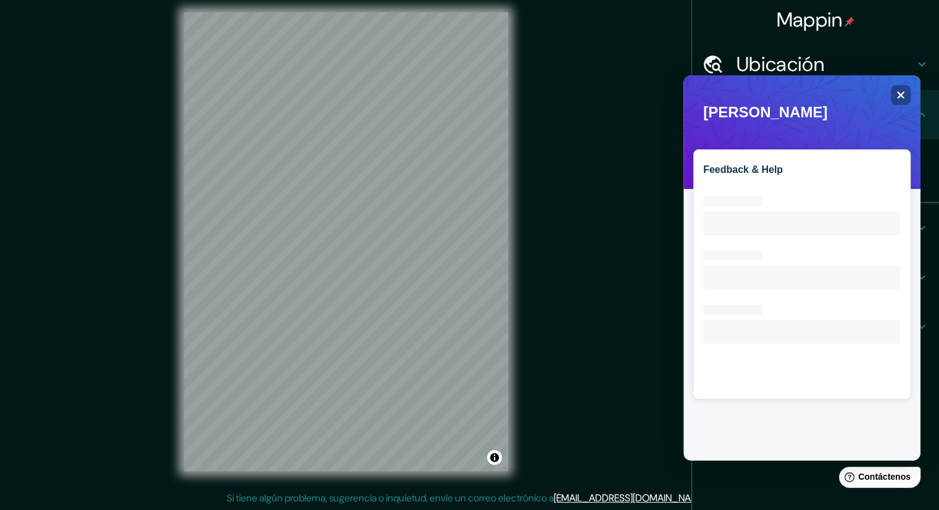
scroll to position [8, 0]
click at [807, 231] on rect at bounding box center [801, 286] width 197 height 197
drag, startPoint x: 770, startPoint y: 173, endPoint x: 828, endPoint y: 136, distance: 69.7
click at [771, 173] on h2 "Feedback & Help" at bounding box center [801, 169] width 197 height 11
click at [894, 94] on div "Close" at bounding box center [900, 95] width 20 height 20
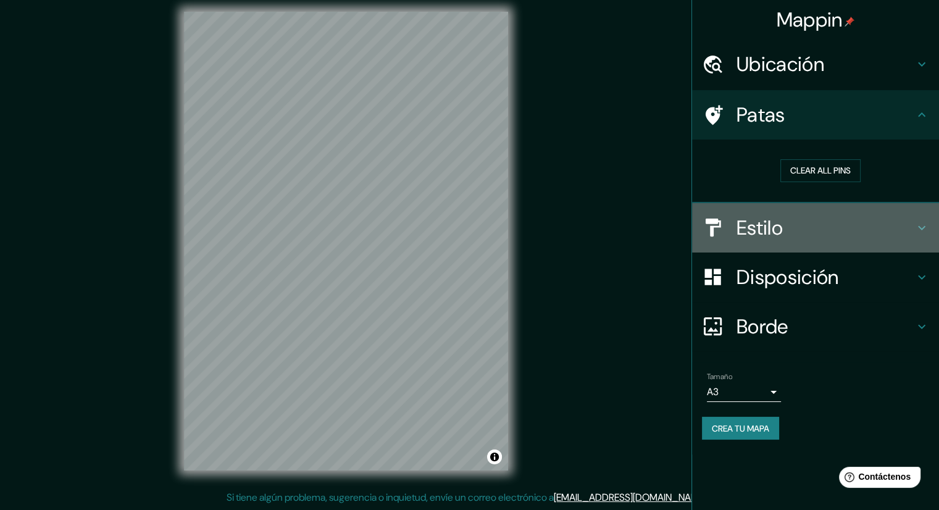
click at [763, 228] on font "Estilo" at bounding box center [759, 228] width 46 height 26
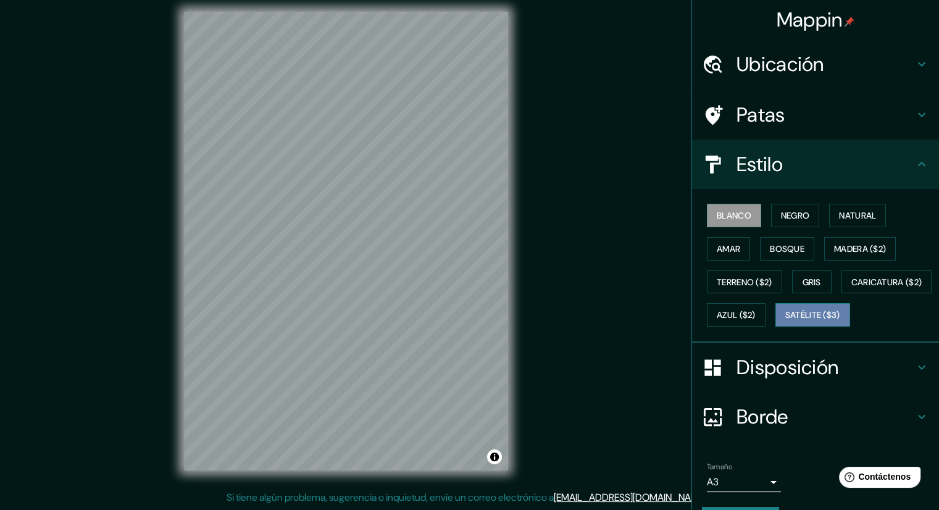
click at [785, 321] on font "Satélite ($3)" at bounding box center [812, 315] width 55 height 11
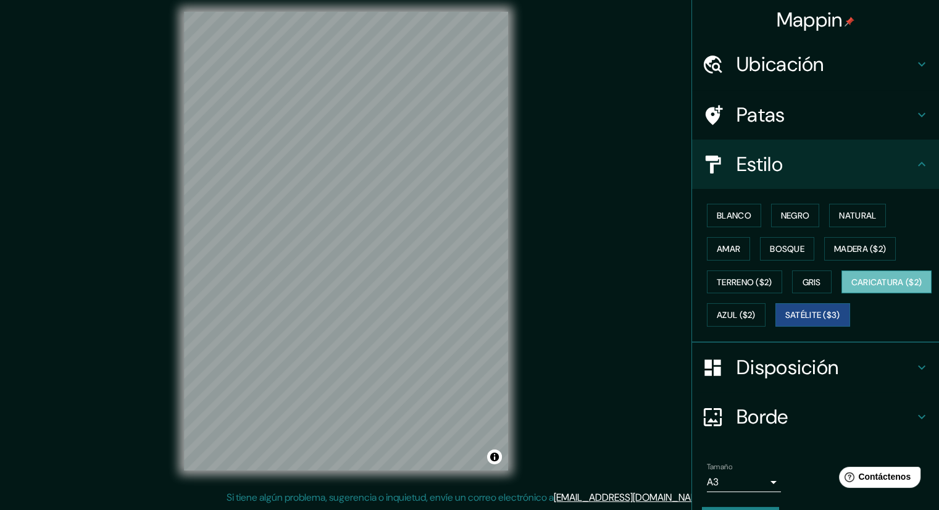
click at [851, 290] on font "Caricatura ($2)" at bounding box center [886, 282] width 71 height 16
click at [733, 284] on font "Terreno ($2)" at bounding box center [744, 281] width 56 height 11
click at [851, 288] on font "Caricatura ($2)" at bounding box center [886, 281] width 71 height 11
click at [736, 282] on font "Terreno ($2)" at bounding box center [744, 281] width 56 height 11
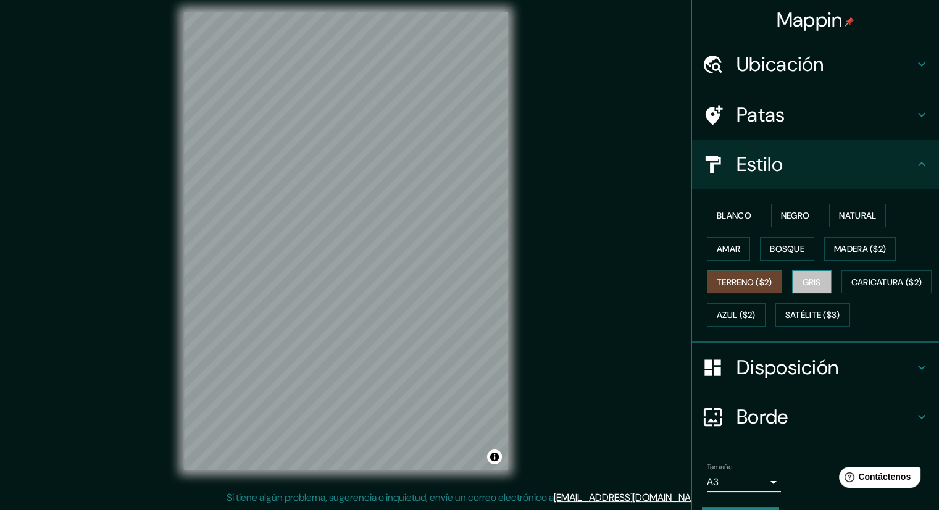
click at [802, 276] on font "Gris" at bounding box center [811, 281] width 19 height 11
click at [784, 210] on font "Negro" at bounding box center [795, 215] width 29 height 11
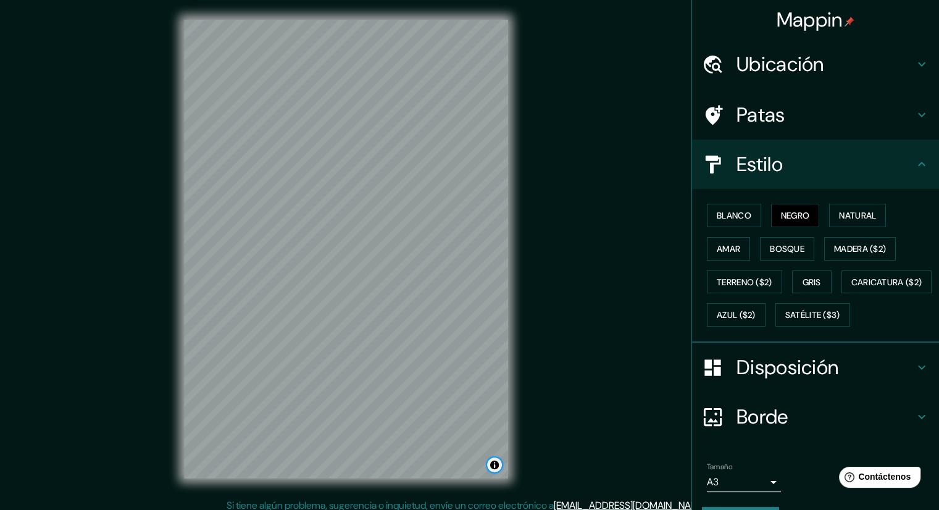
click at [494, 465] on button "Activar o desactivar atribución" at bounding box center [494, 464] width 15 height 15
click at [736, 214] on font "Blanco" at bounding box center [733, 215] width 35 height 11
click at [785, 214] on font "Negro" at bounding box center [795, 215] width 29 height 11
click at [840, 215] on font "Natural" at bounding box center [857, 215] width 37 height 11
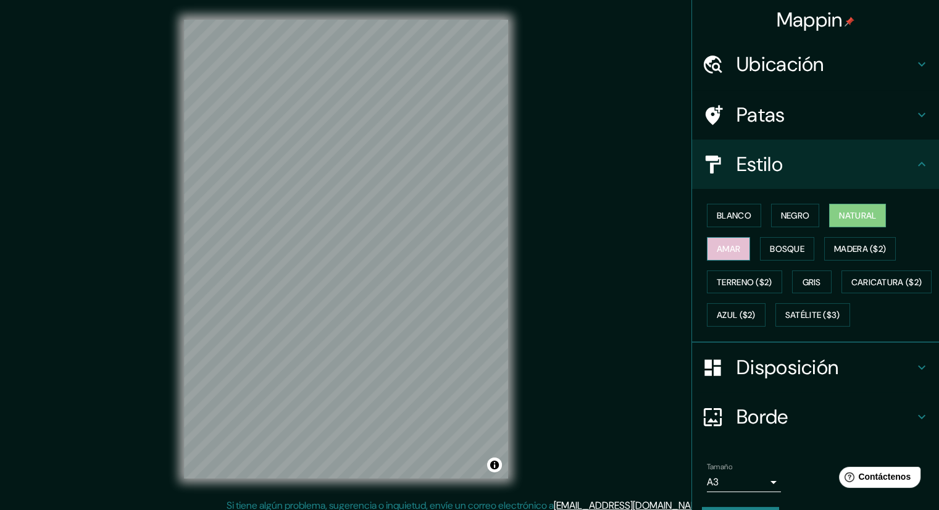
click at [716, 244] on font "Amar" at bounding box center [727, 248] width 23 height 11
click at [770, 245] on font "Bosque" at bounding box center [787, 248] width 35 height 11
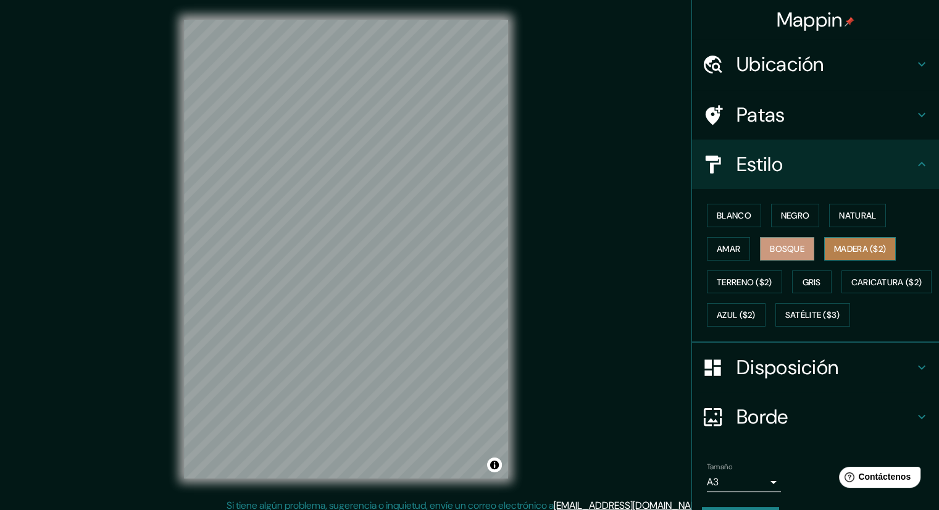
click at [850, 250] on font "Madera ($2)" at bounding box center [860, 248] width 52 height 11
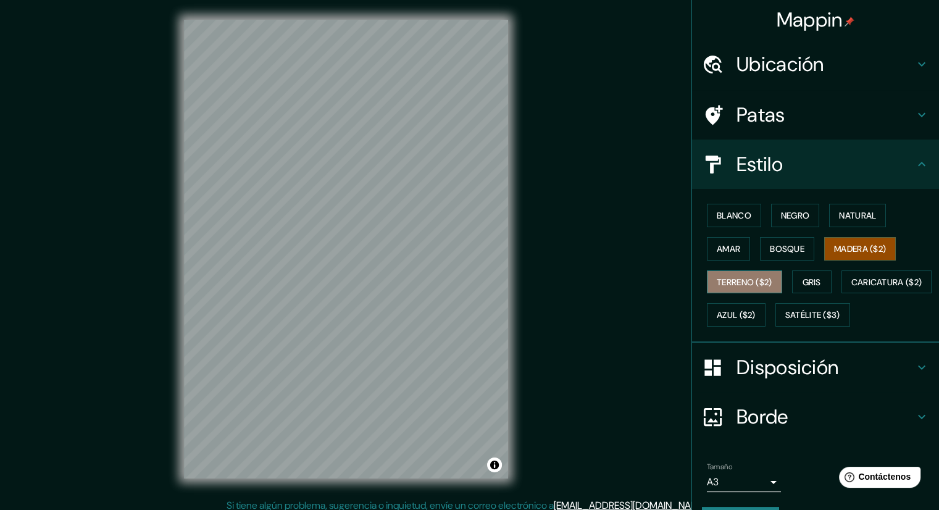
click at [734, 282] on font "Terreno ($2)" at bounding box center [744, 281] width 56 height 11
click at [802, 281] on font "Gris" at bounding box center [811, 281] width 19 height 11
